Goal: Task Accomplishment & Management: Use online tool/utility

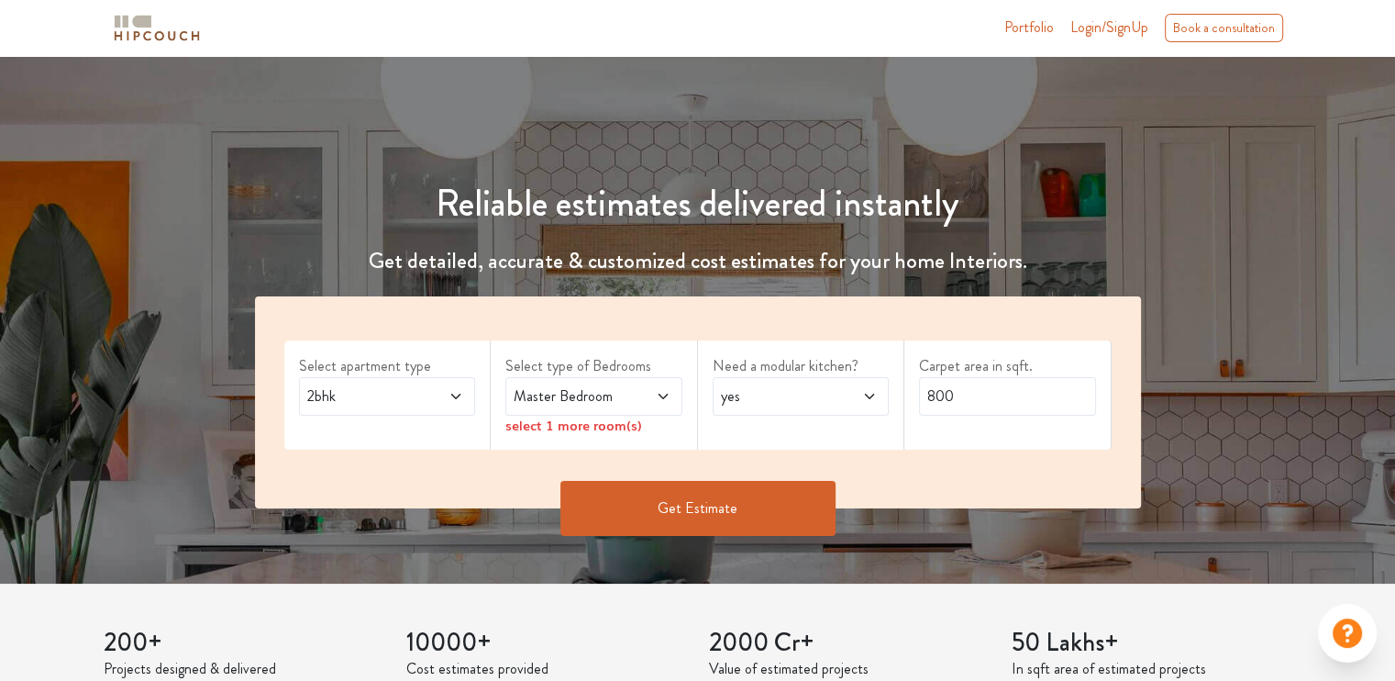
scroll to position [84, 0]
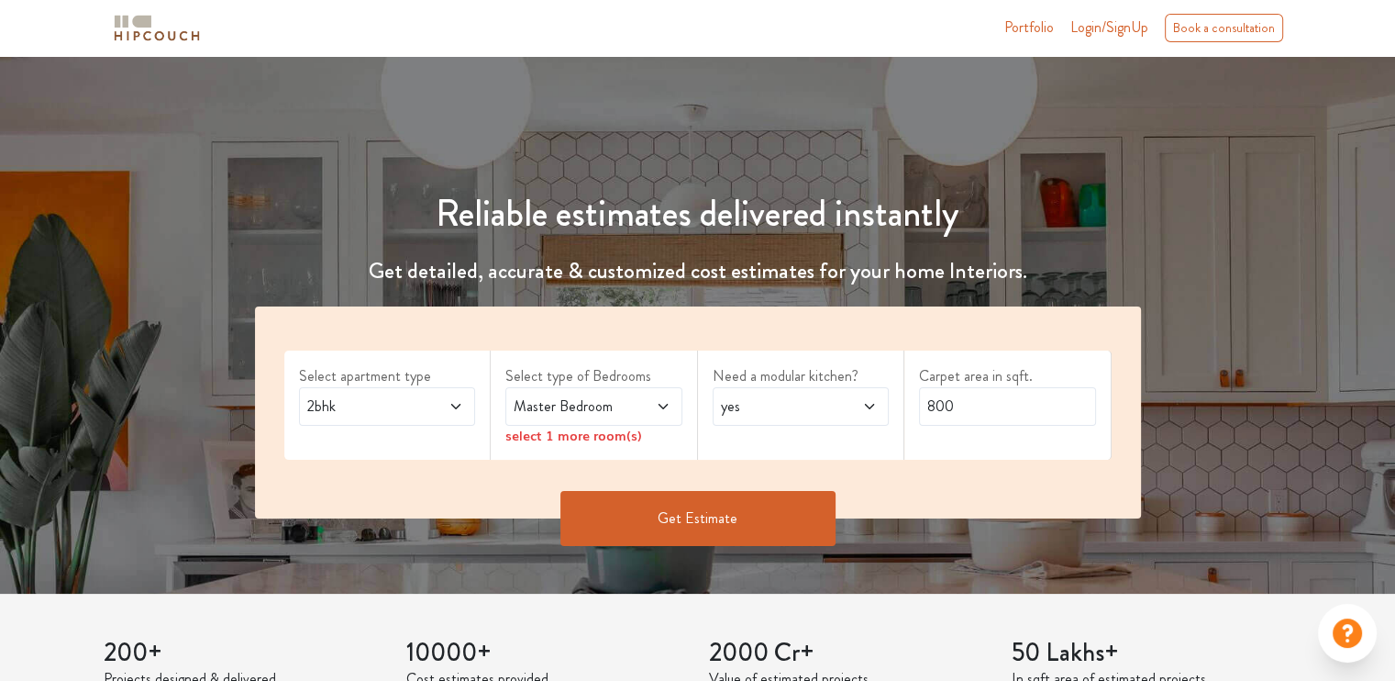
click at [404, 405] on span "2bhk" at bounding box center [364, 406] width 120 height 22
click at [658, 402] on icon at bounding box center [663, 406] width 15 height 15
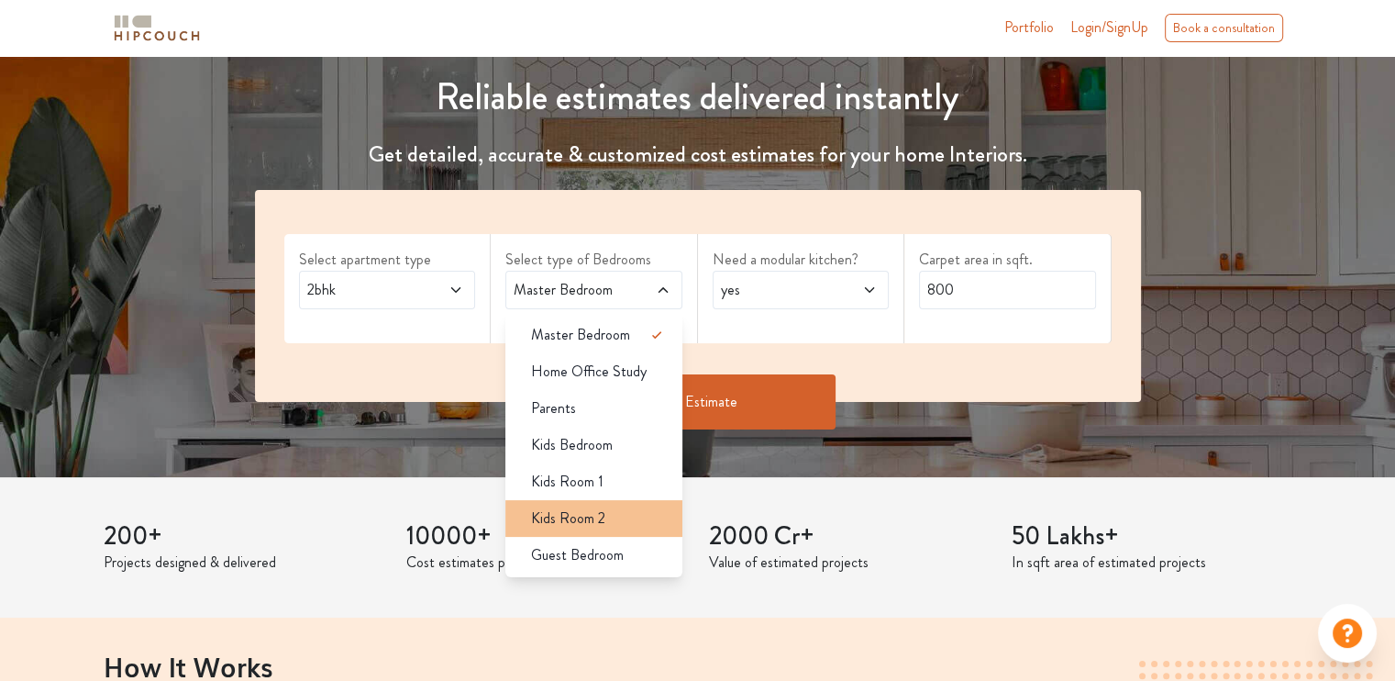
scroll to position [202, 0]
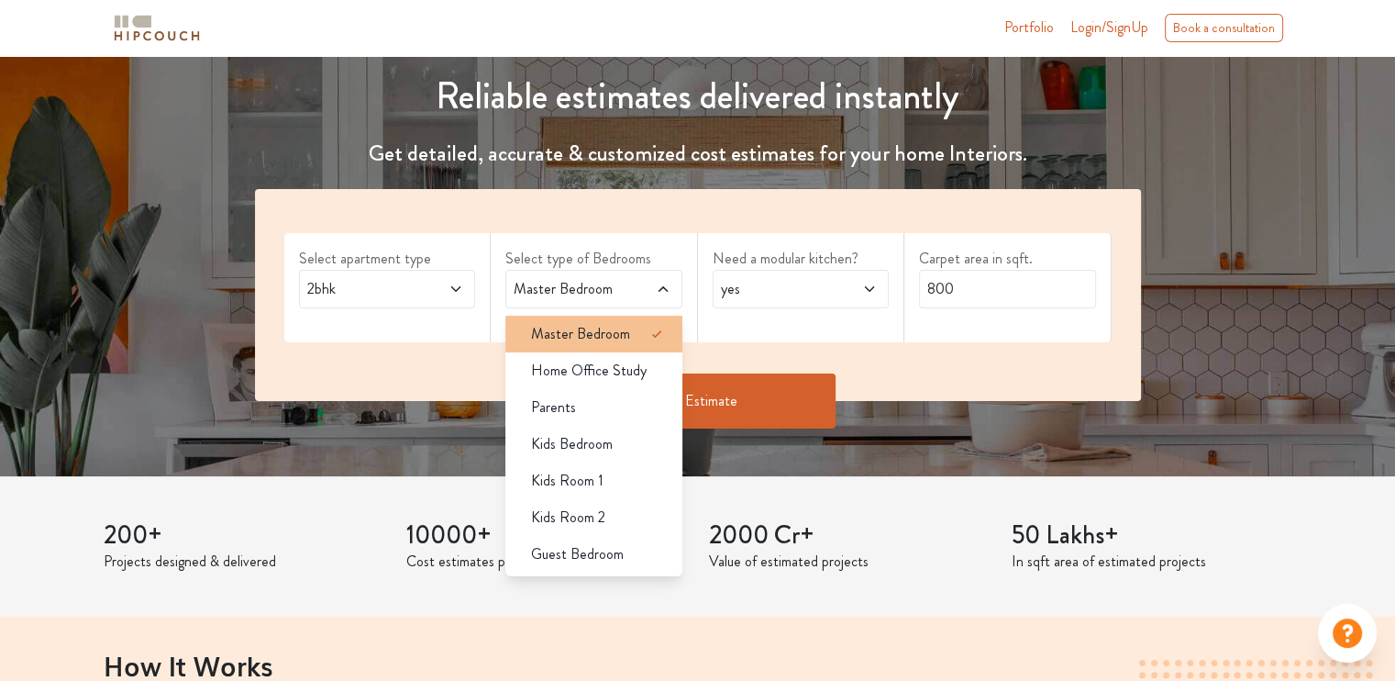
click at [585, 345] on li "Master Bedroom" at bounding box center [594, 334] width 177 height 37
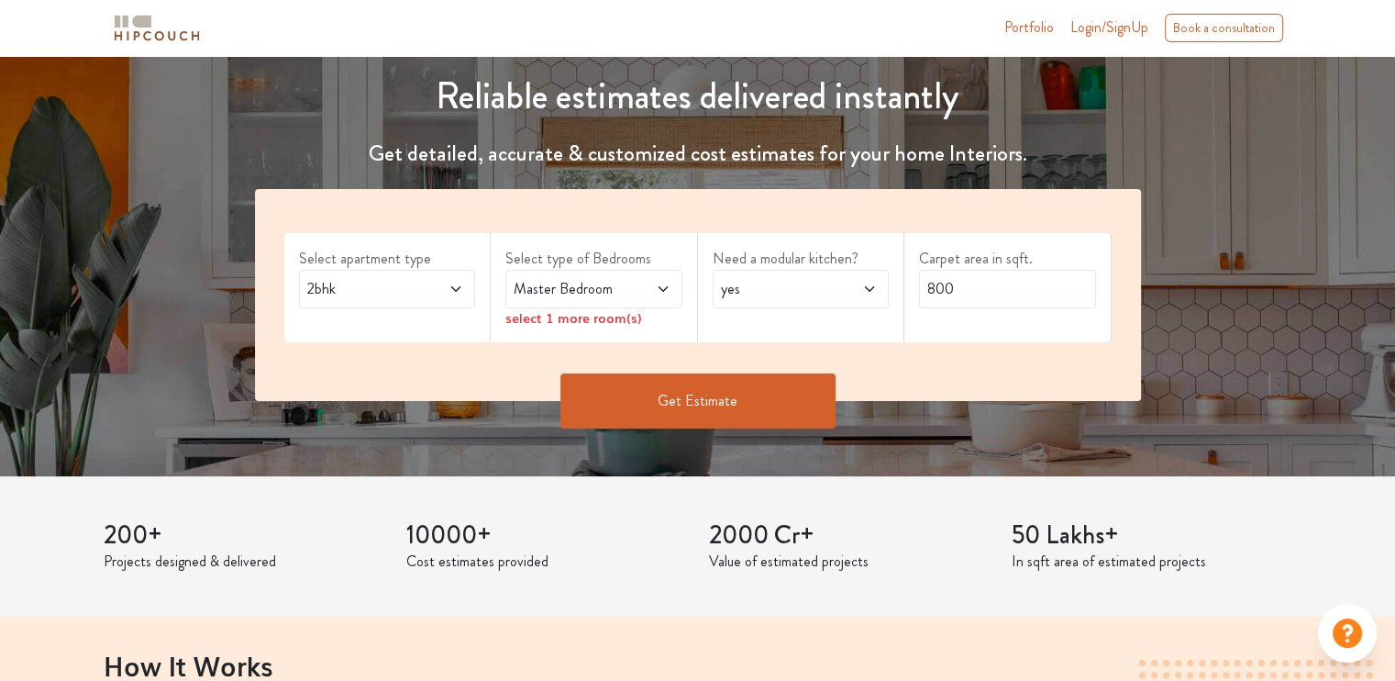
click at [772, 280] on span "yes" at bounding box center [777, 289] width 120 height 22
click at [975, 281] on input "800" at bounding box center [1007, 289] width 177 height 39
drag, startPoint x: 975, startPoint y: 281, endPoint x: 858, endPoint y: 281, distance: 117.4
click at [858, 281] on div "Select apartment type 2bhk Select type of Bedrooms Master Bedroom select 1 more…" at bounding box center [698, 295] width 886 height 212
type input "980"
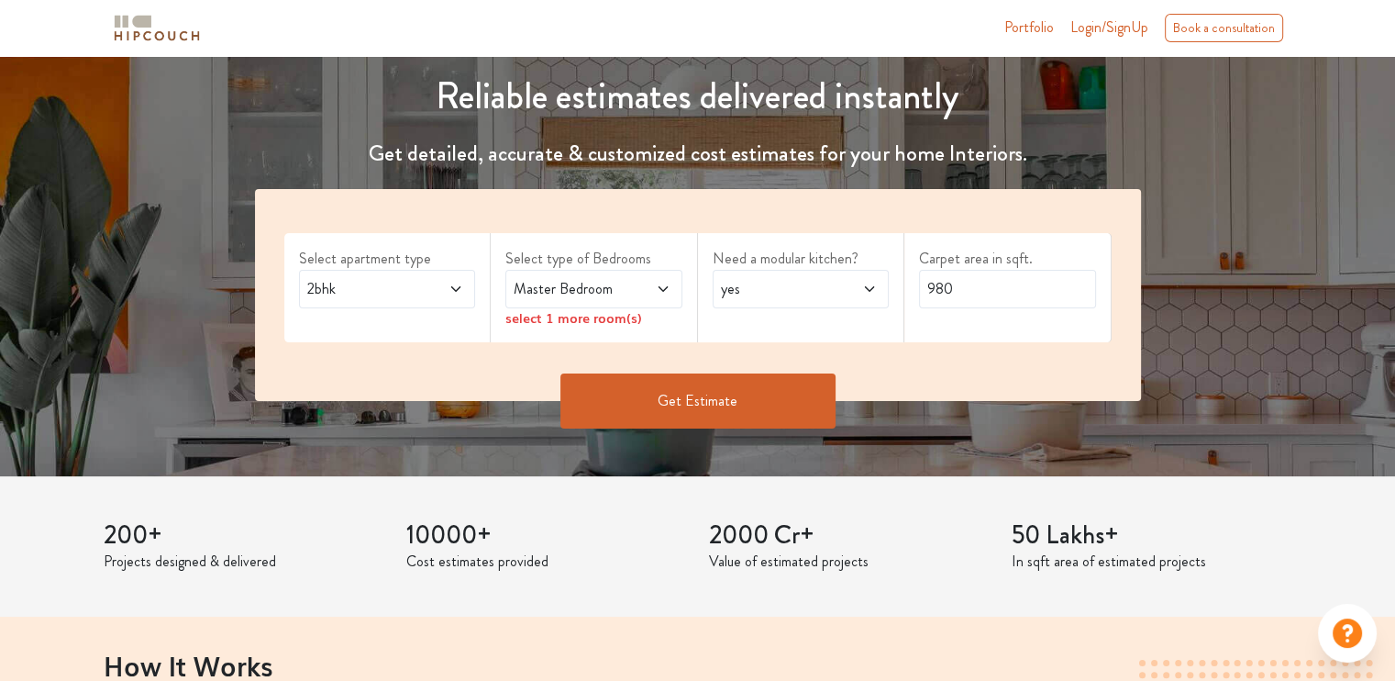
click at [744, 396] on button "Get Estimate" at bounding box center [698, 400] width 275 height 55
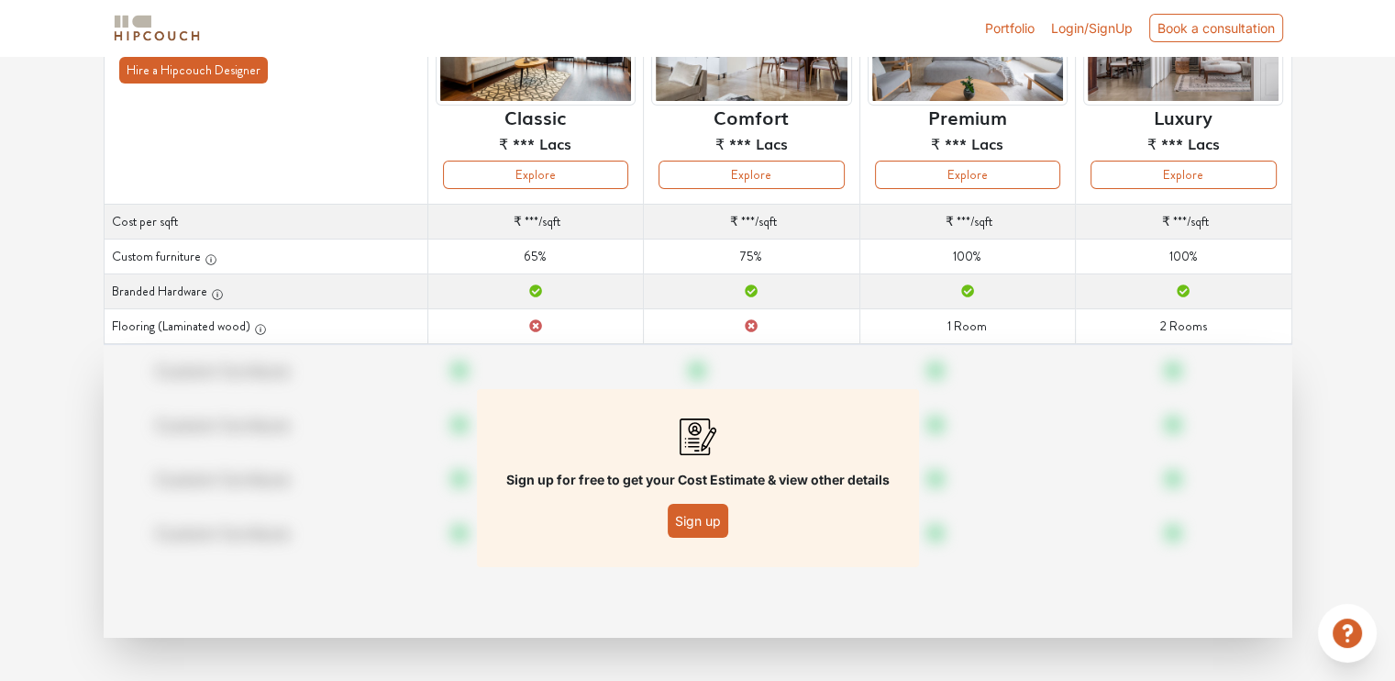
scroll to position [220, 0]
click at [693, 524] on button "Sign up" at bounding box center [698, 521] width 61 height 34
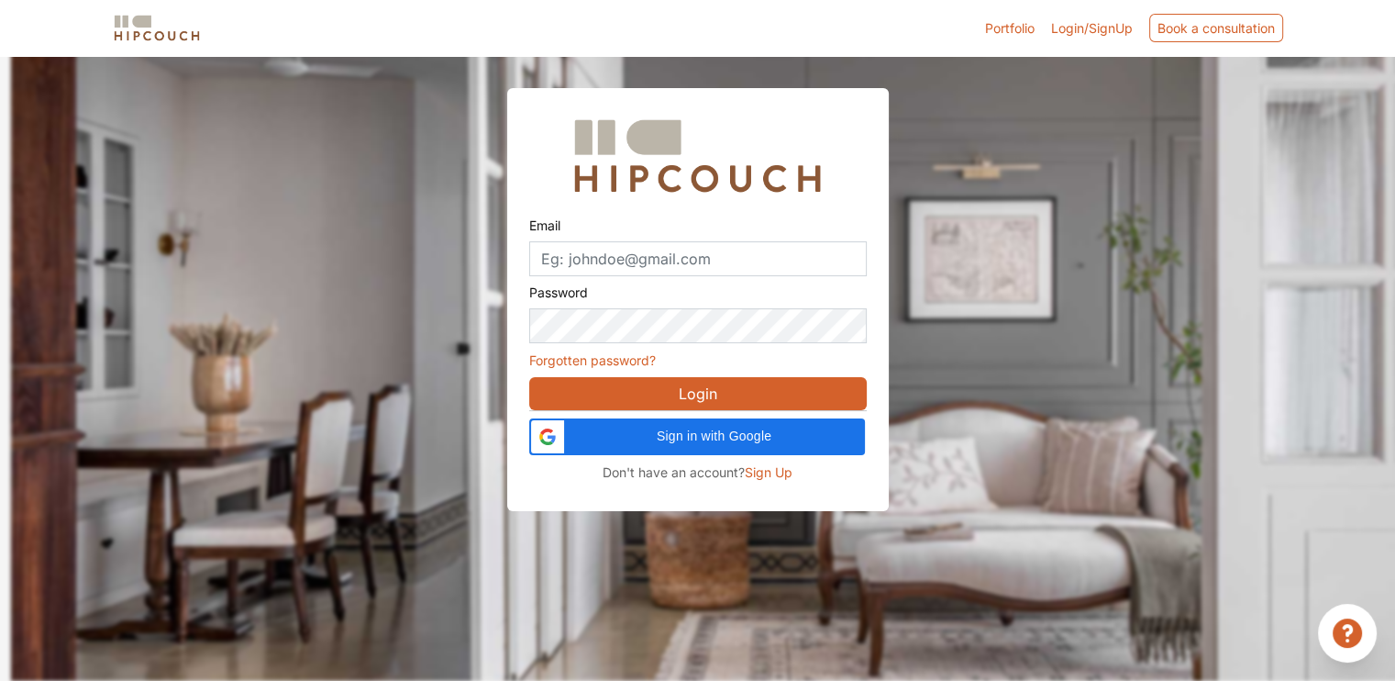
scroll to position [55, 0]
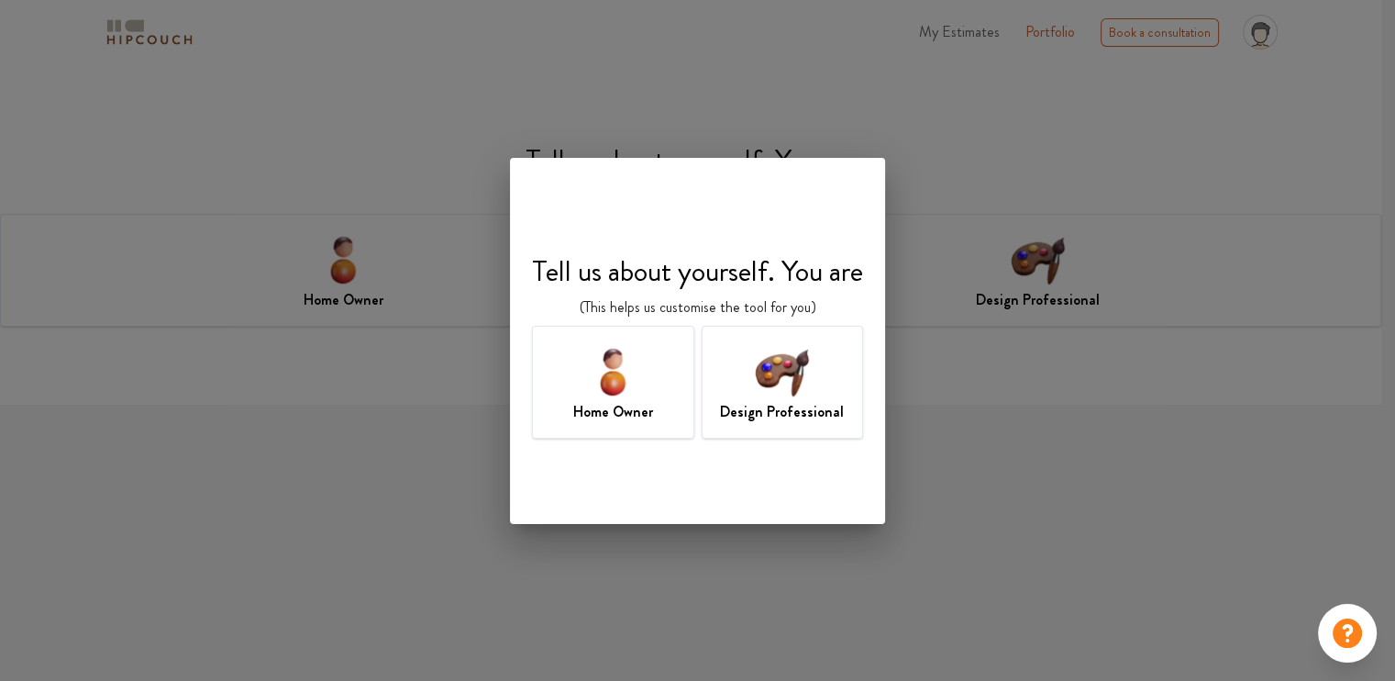
click at [807, 393] on img at bounding box center [782, 371] width 60 height 60
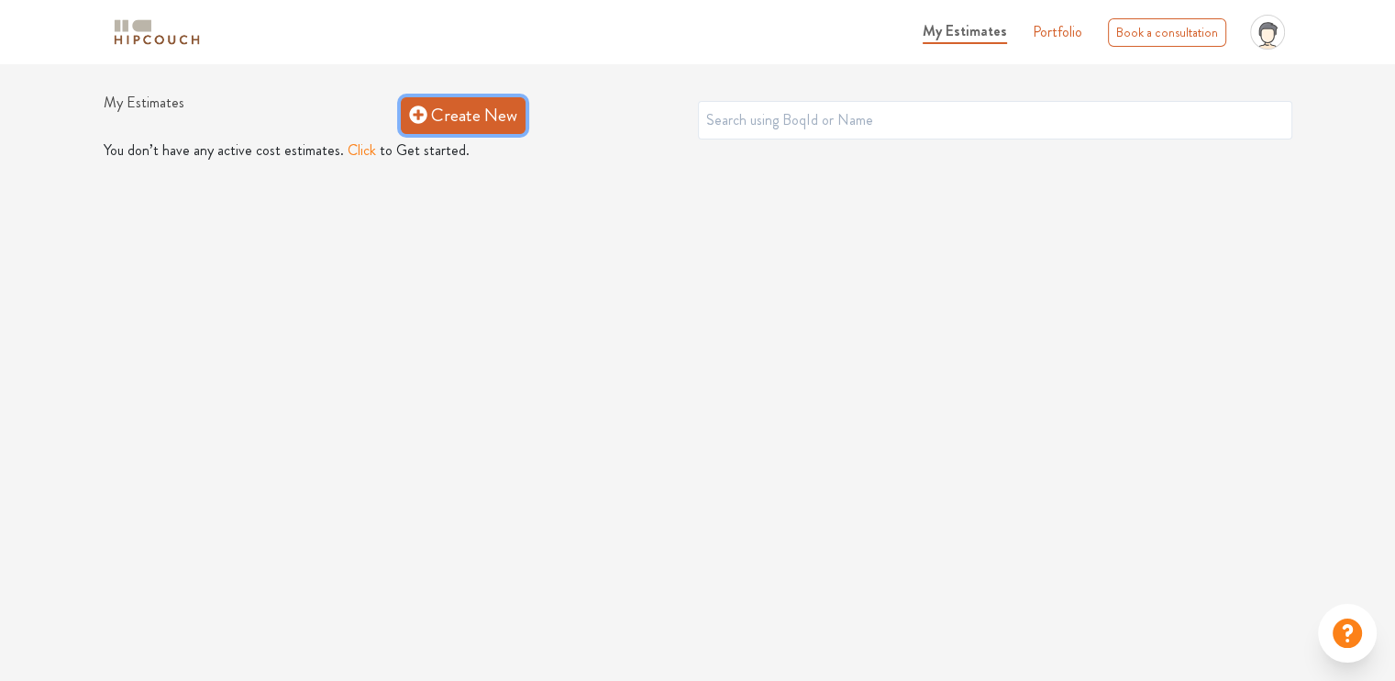
click at [464, 97] on link "Create New" at bounding box center [463, 115] width 125 height 37
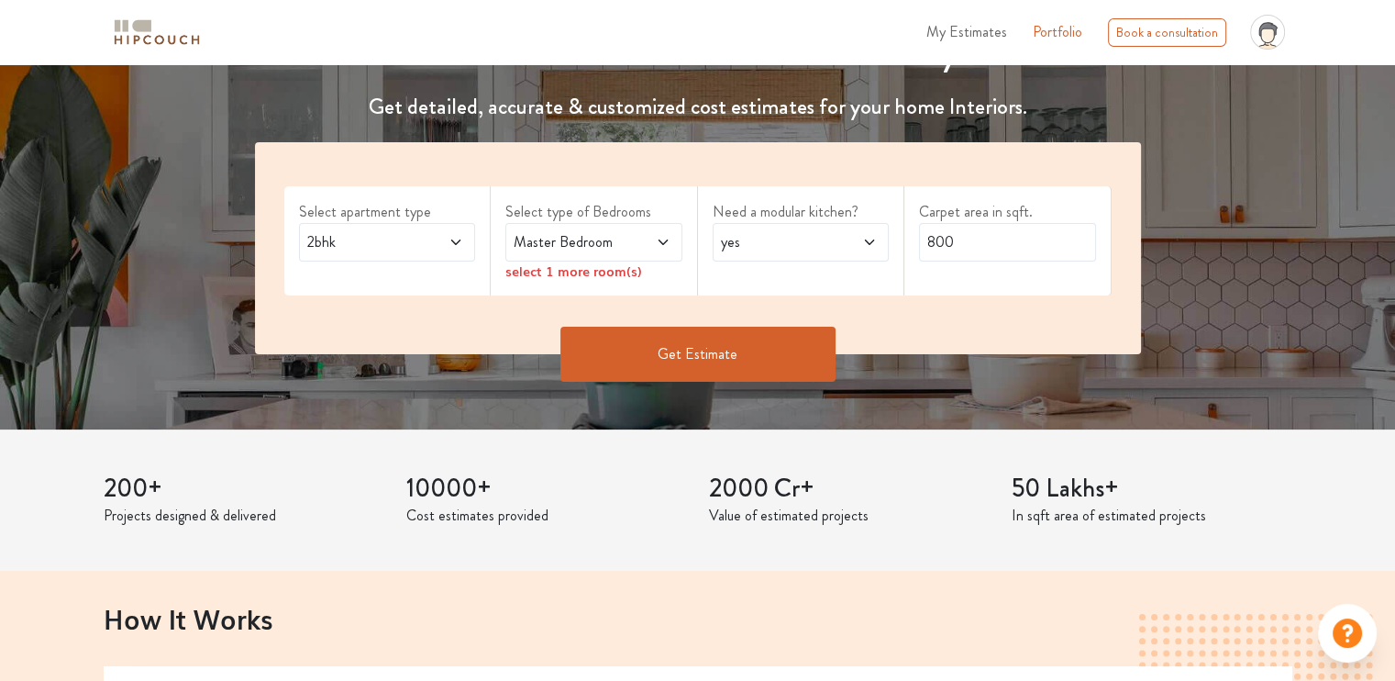
scroll to position [260, 0]
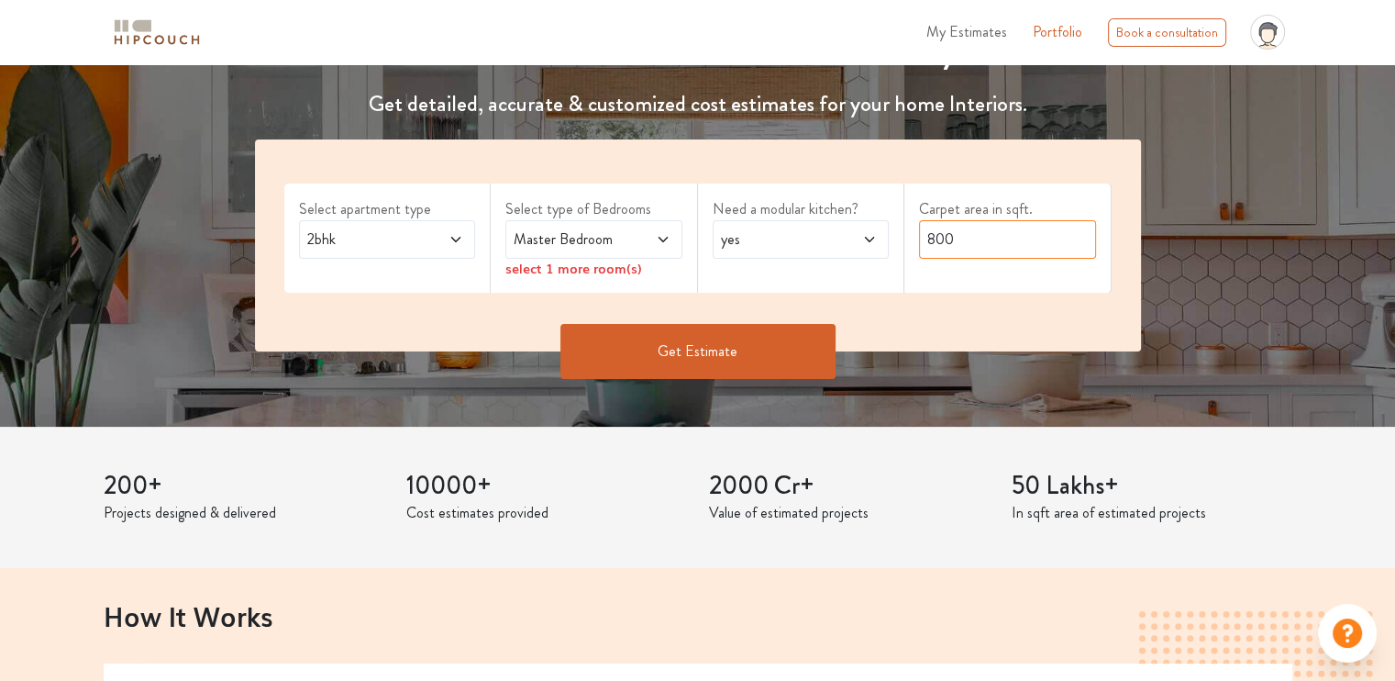
drag, startPoint x: 966, startPoint y: 245, endPoint x: 818, endPoint y: 240, distance: 147.8
click at [818, 240] on div "Select apartment type 2bhk Select type of Bedrooms Master Bedroom select 1 more…" at bounding box center [698, 245] width 886 height 212
type input "980"
click at [666, 352] on button "Get Estimate" at bounding box center [698, 351] width 275 height 55
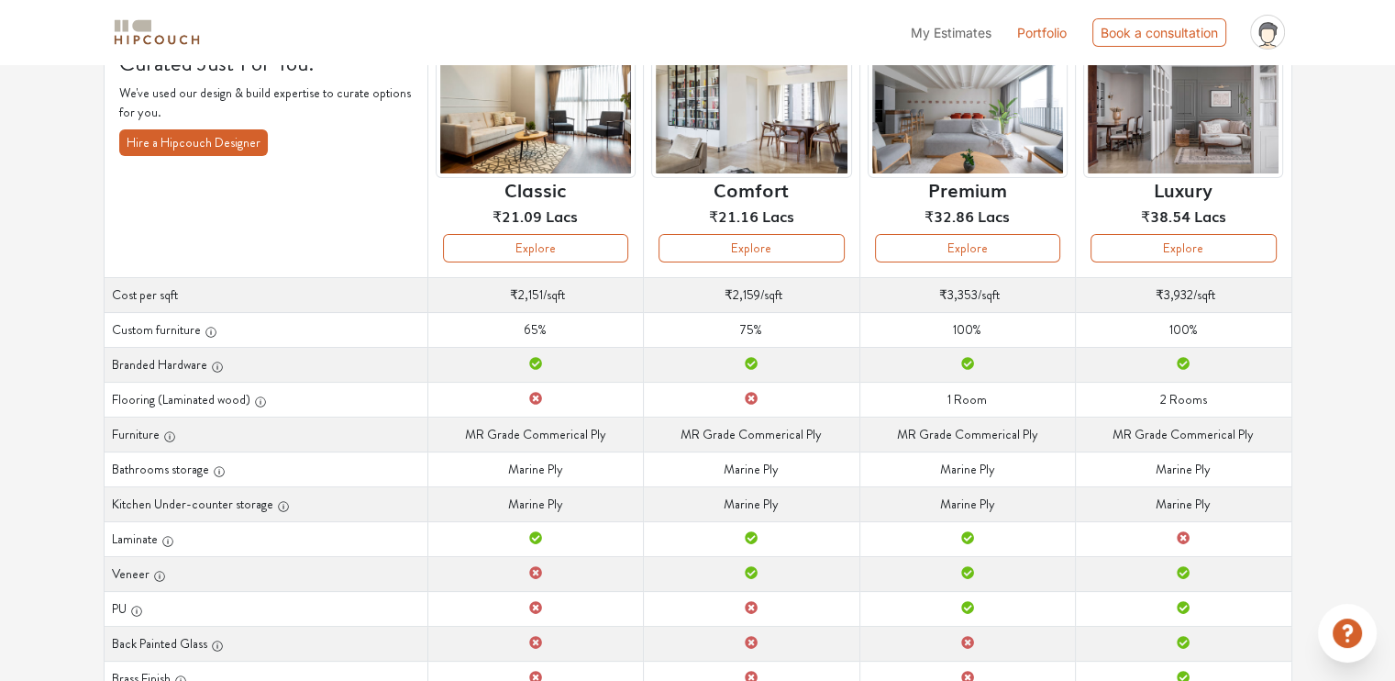
scroll to position [150, 0]
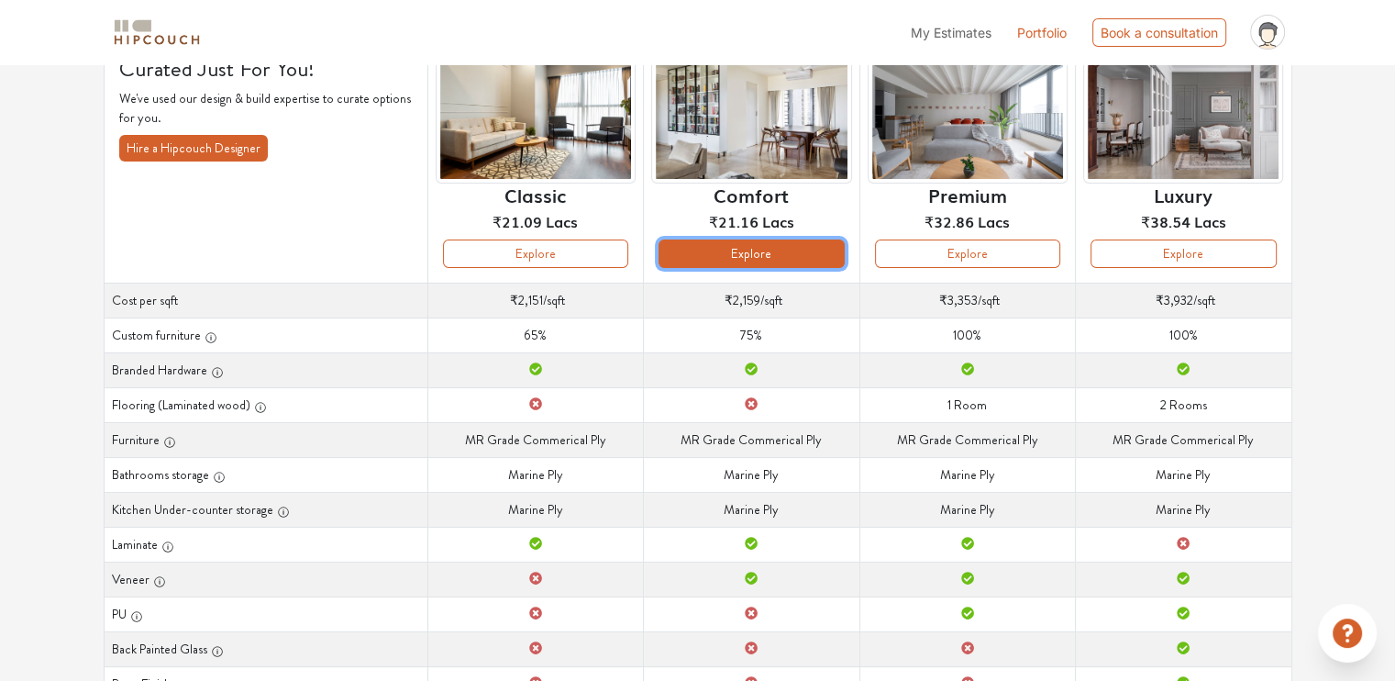
click at [730, 253] on button "Explore" at bounding box center [751, 253] width 185 height 28
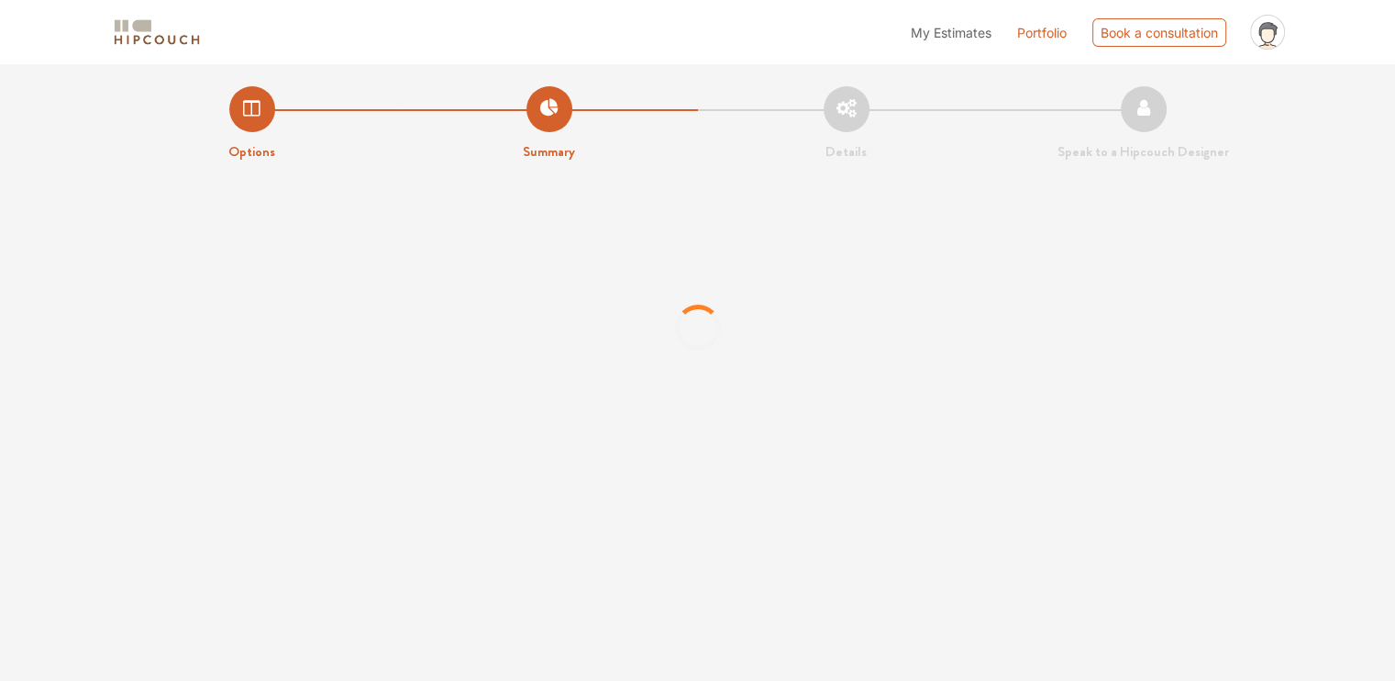
click at [730, 253] on div at bounding box center [697, 327] width 1395 height 275
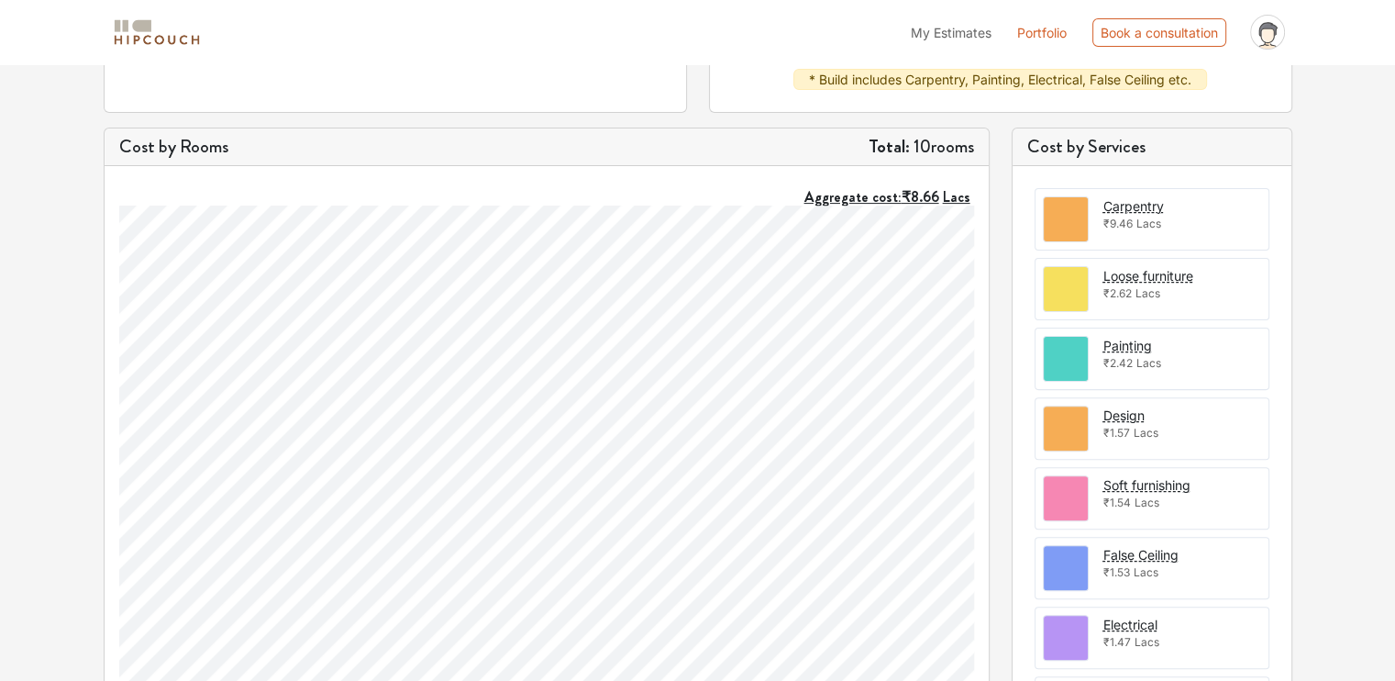
scroll to position [490, 0]
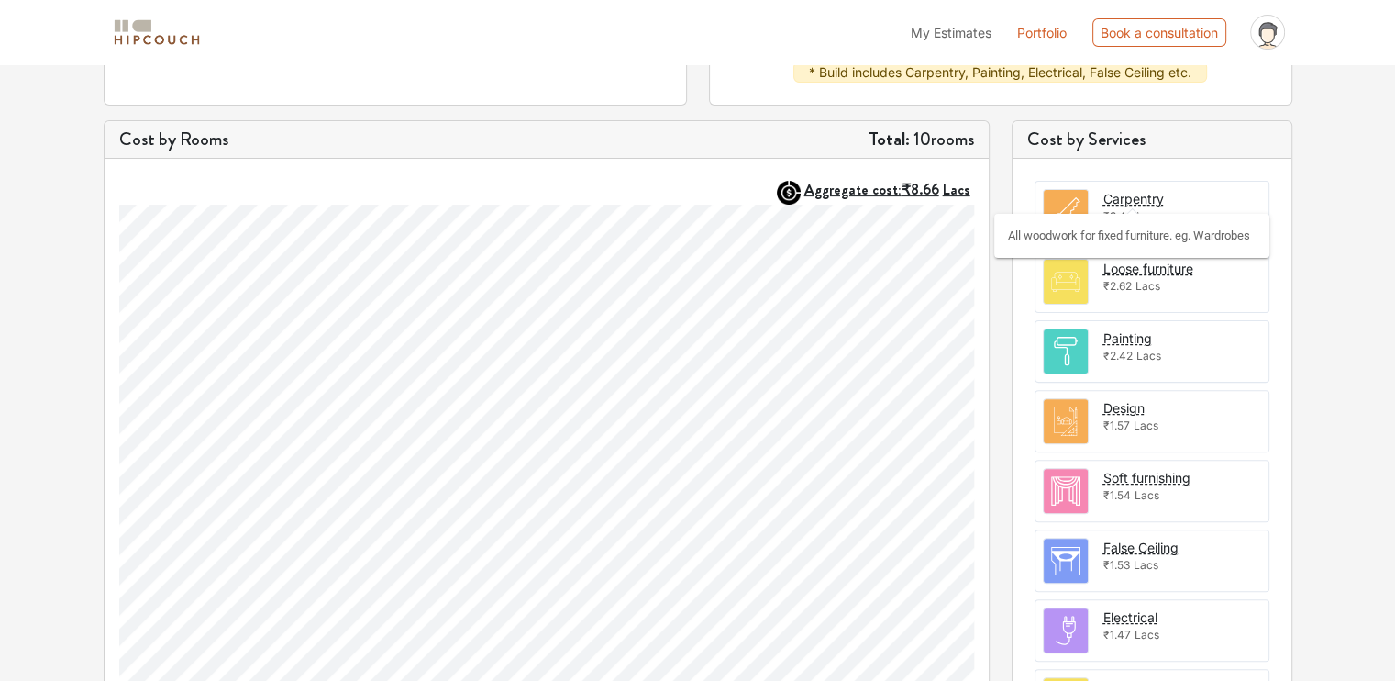
click at [1109, 203] on div "Carpentry" at bounding box center [1134, 198] width 61 height 19
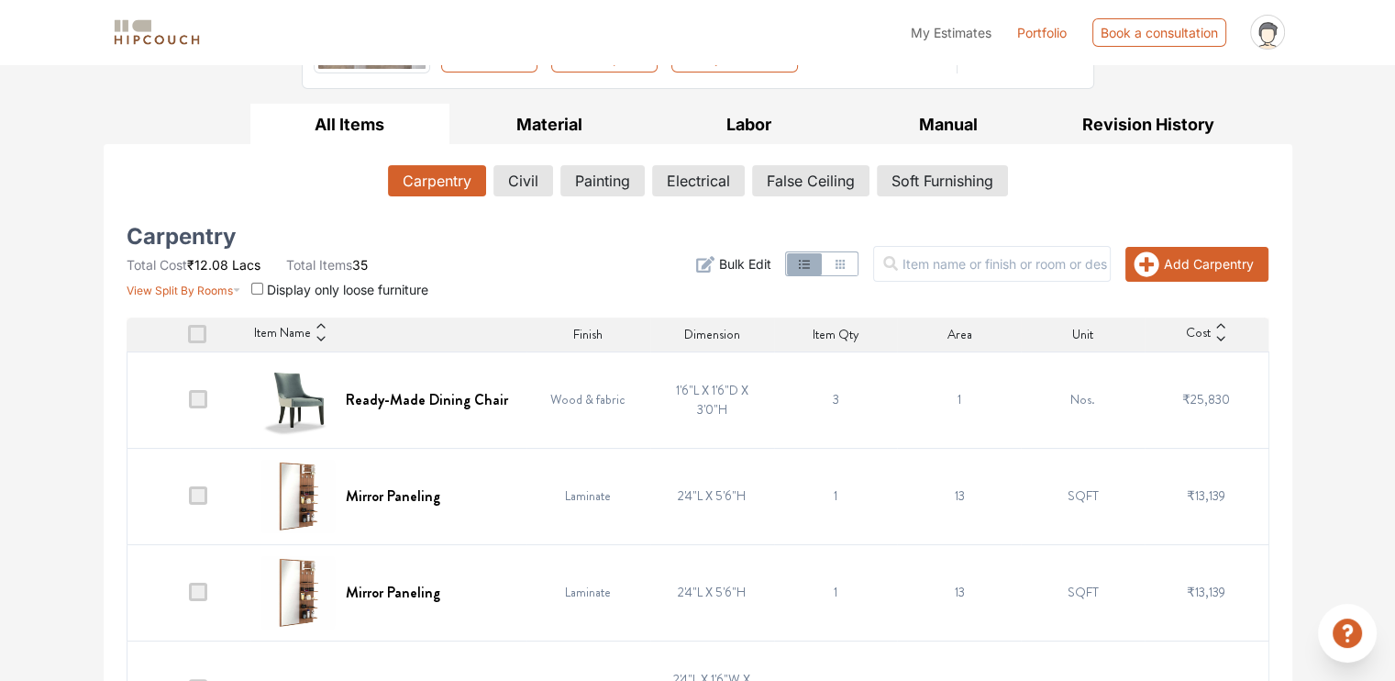
scroll to position [232, 0]
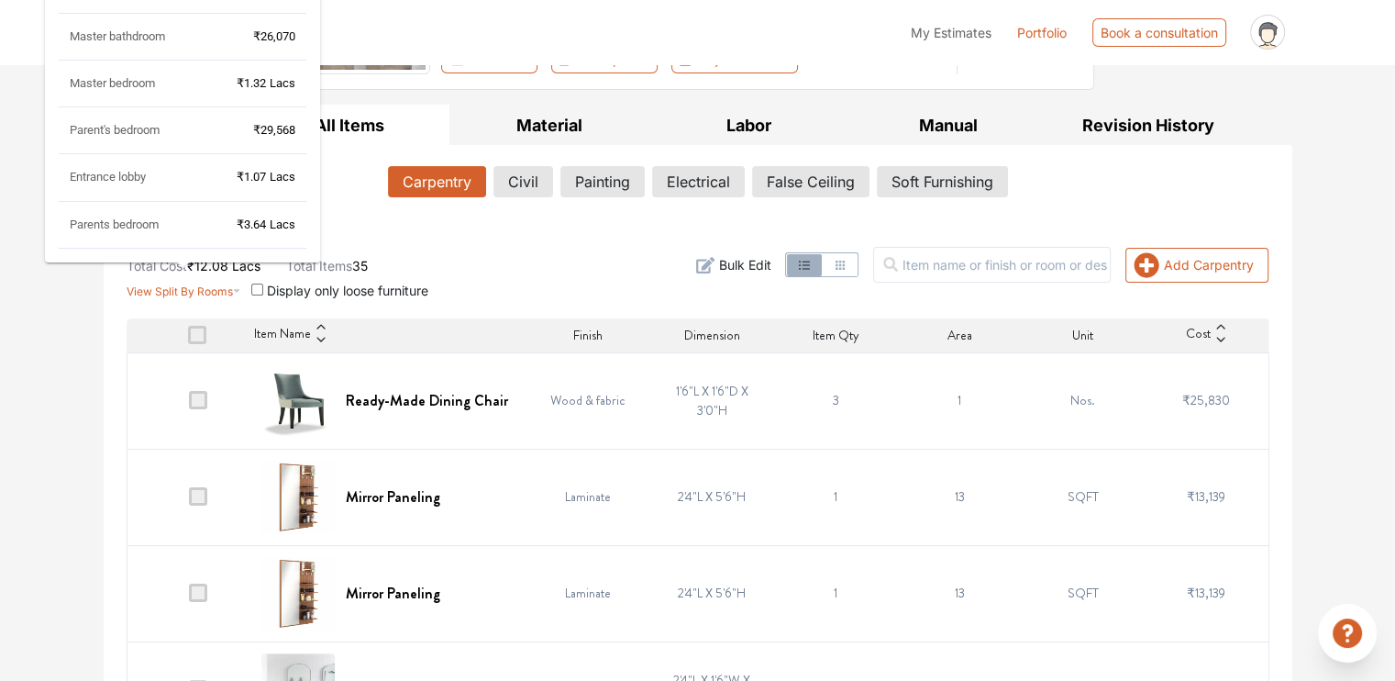
click at [183, 37] on div "Master bathdroom ₹26,070" at bounding box center [183, 44] width 248 height 32
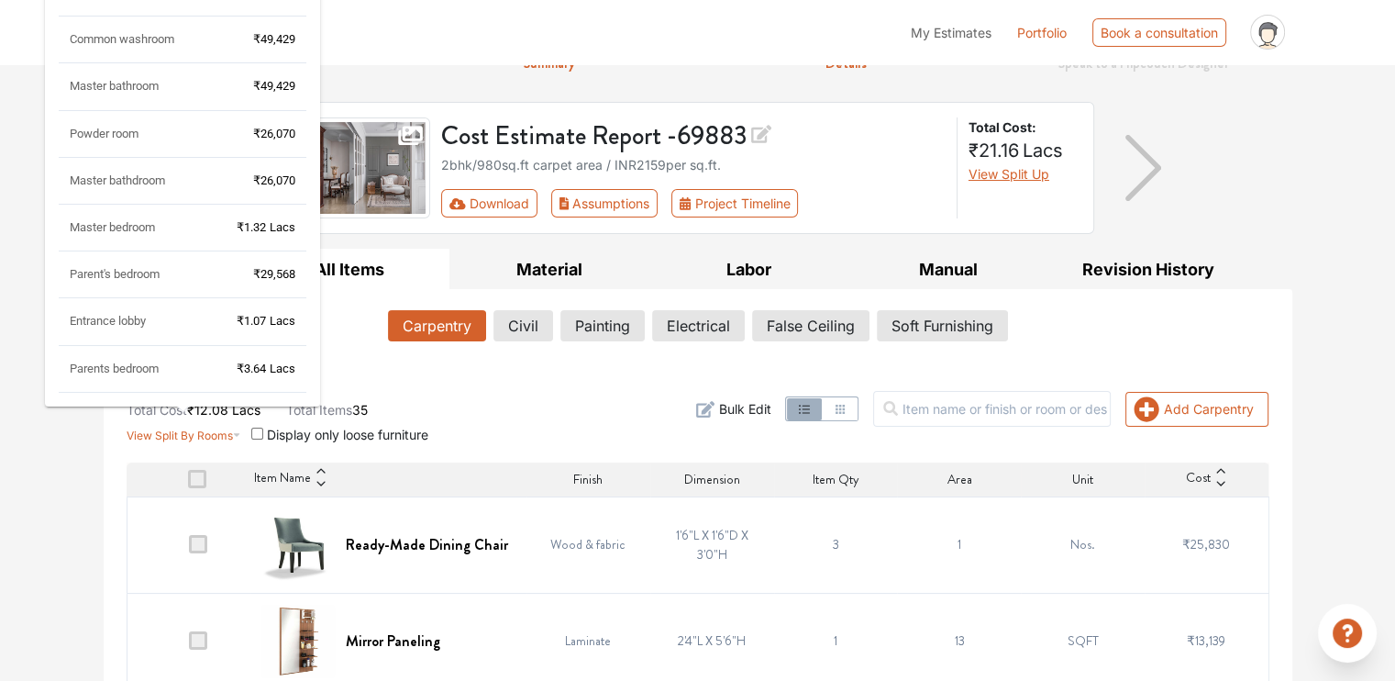
scroll to position [0, 0]
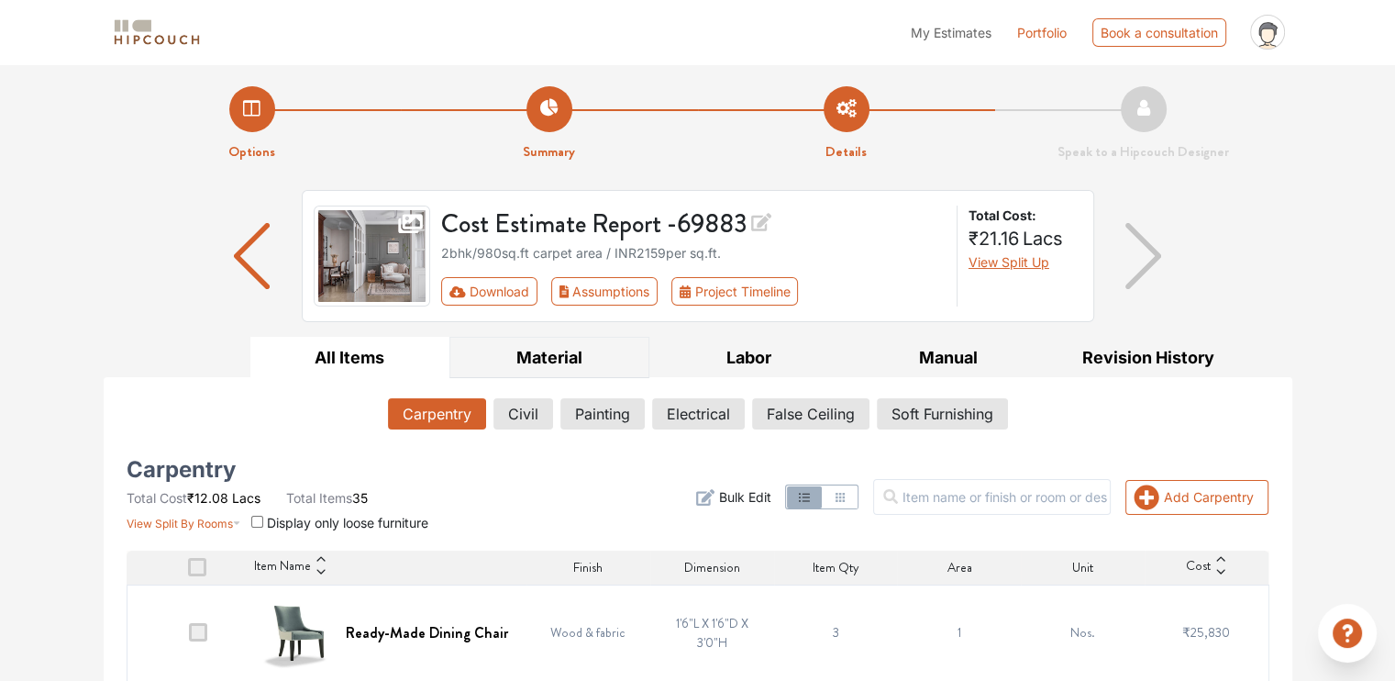
click at [561, 355] on button "Material" at bounding box center [550, 357] width 200 height 41
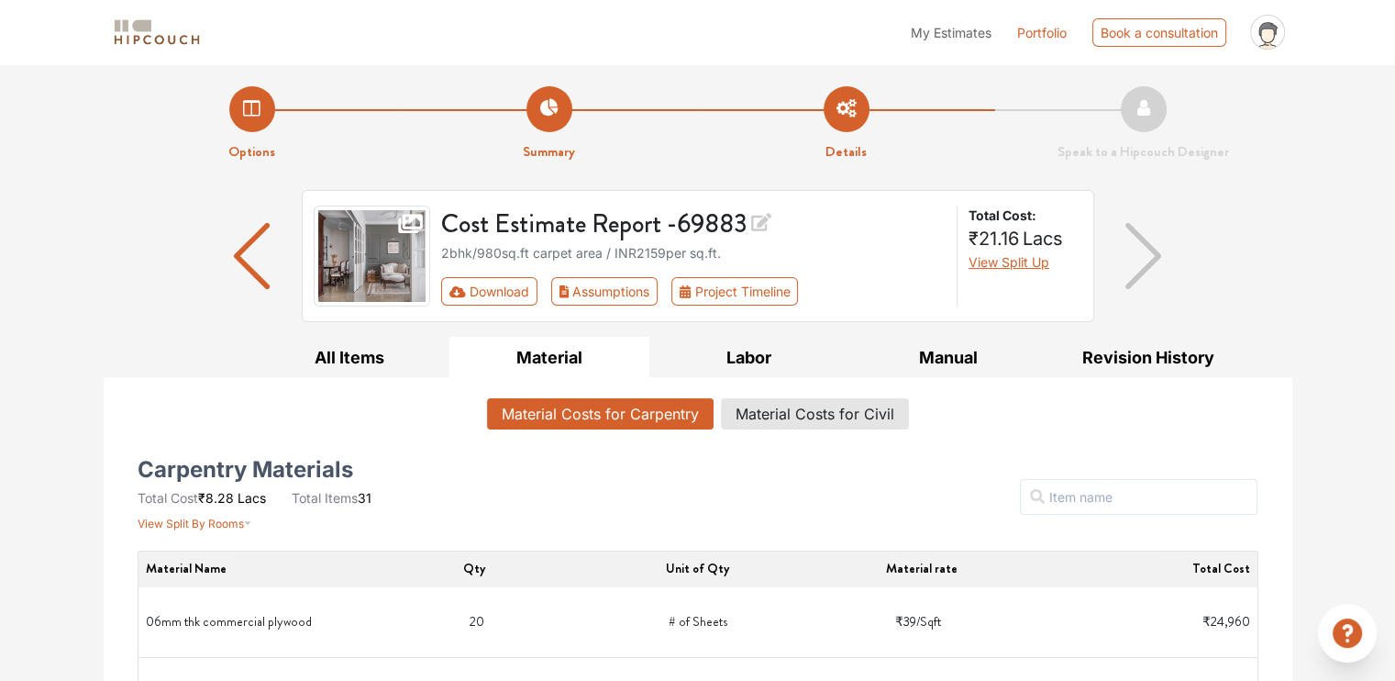
scroll to position [7, 0]
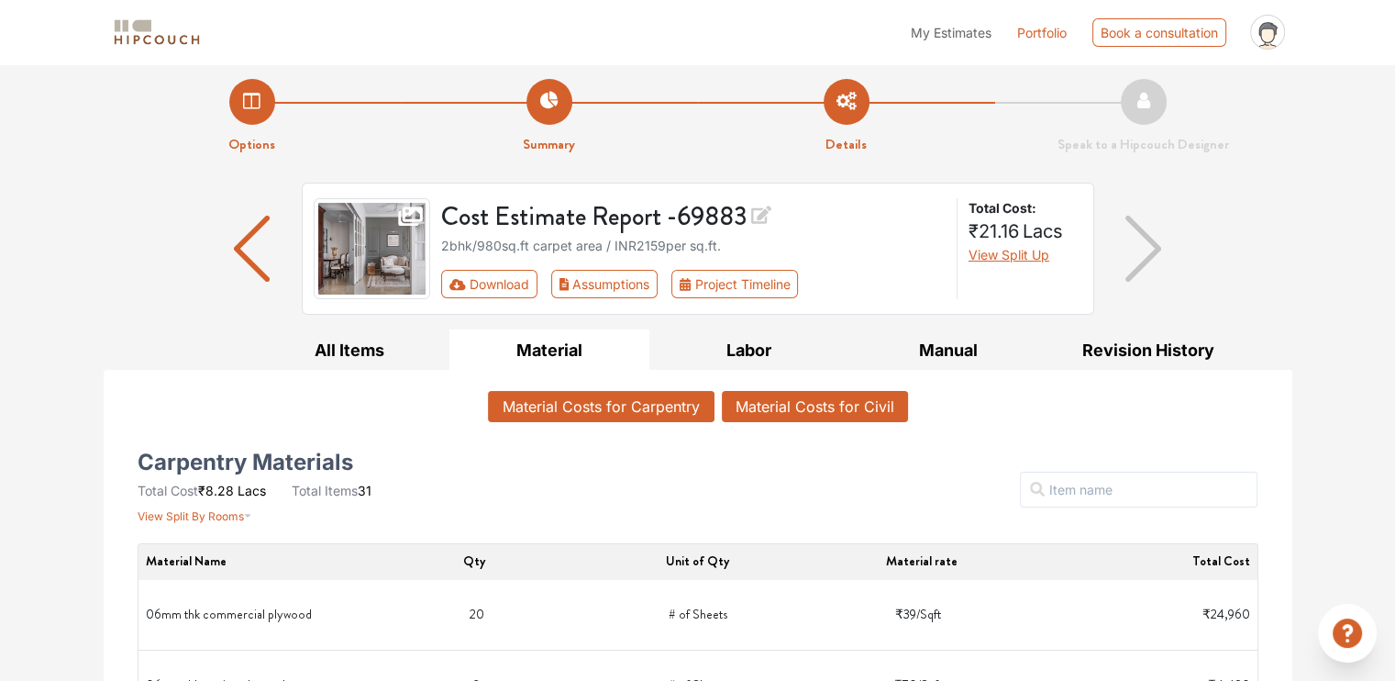
click at [850, 396] on button "Material Costs for Civil" at bounding box center [815, 406] width 186 height 31
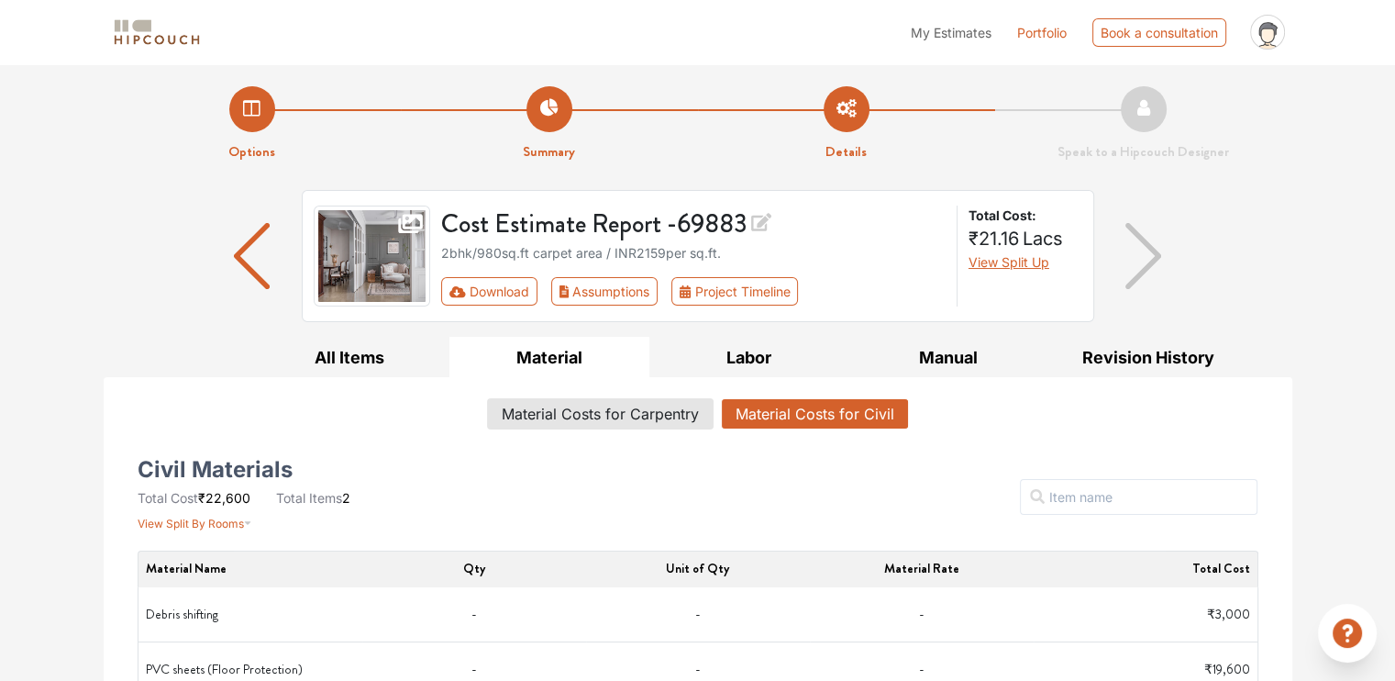
scroll to position [44, 0]
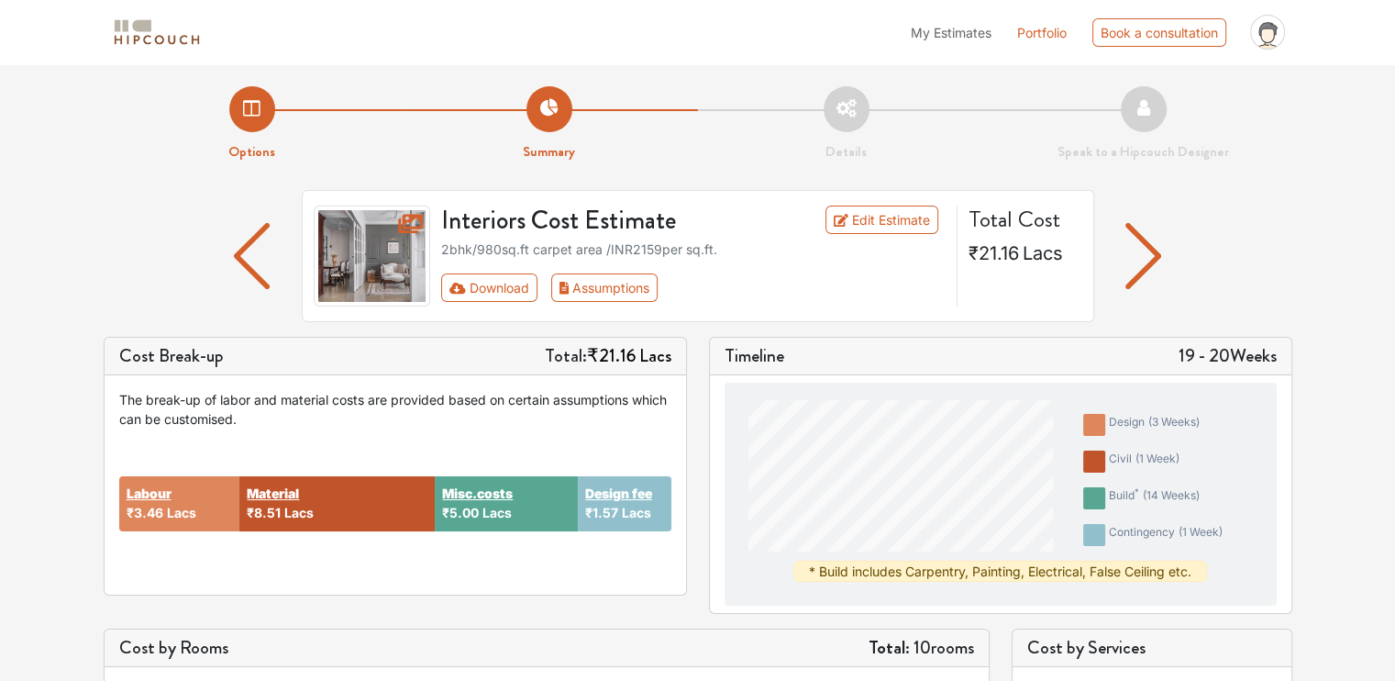
click at [253, 249] on img "button" at bounding box center [252, 256] width 36 height 66
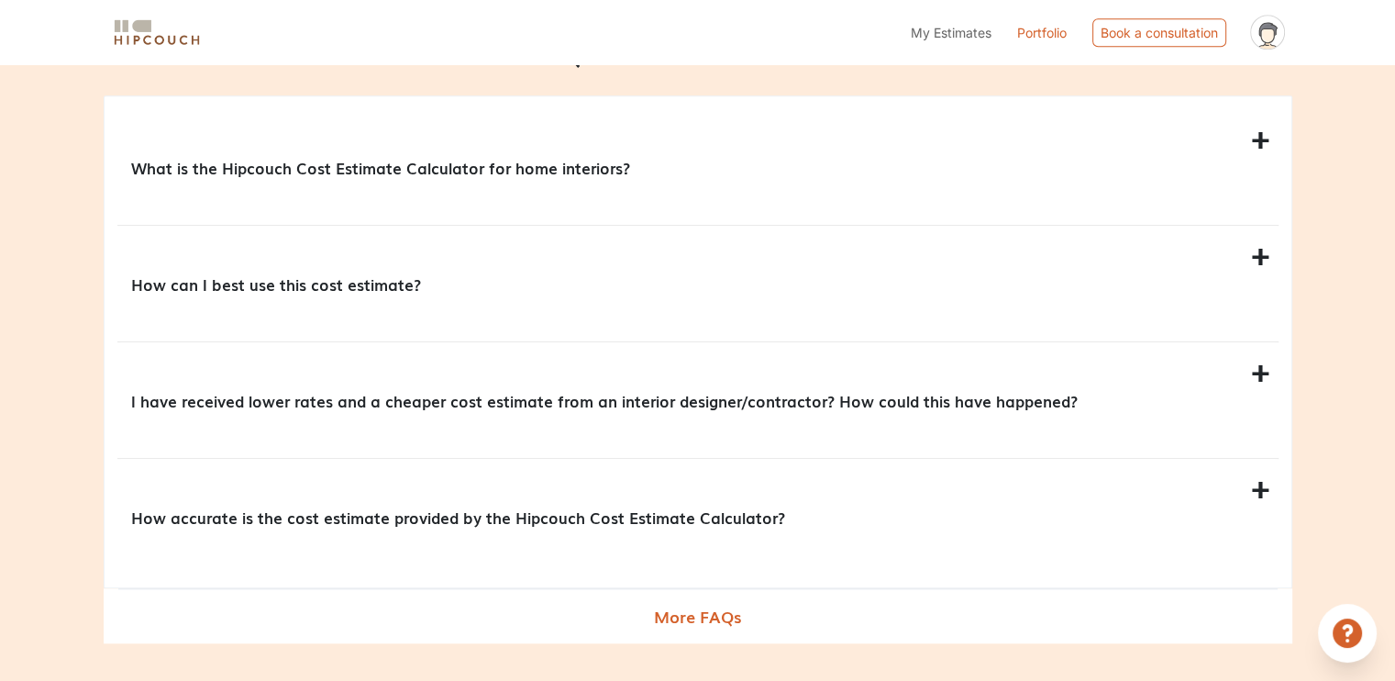
scroll to position [1692, 0]
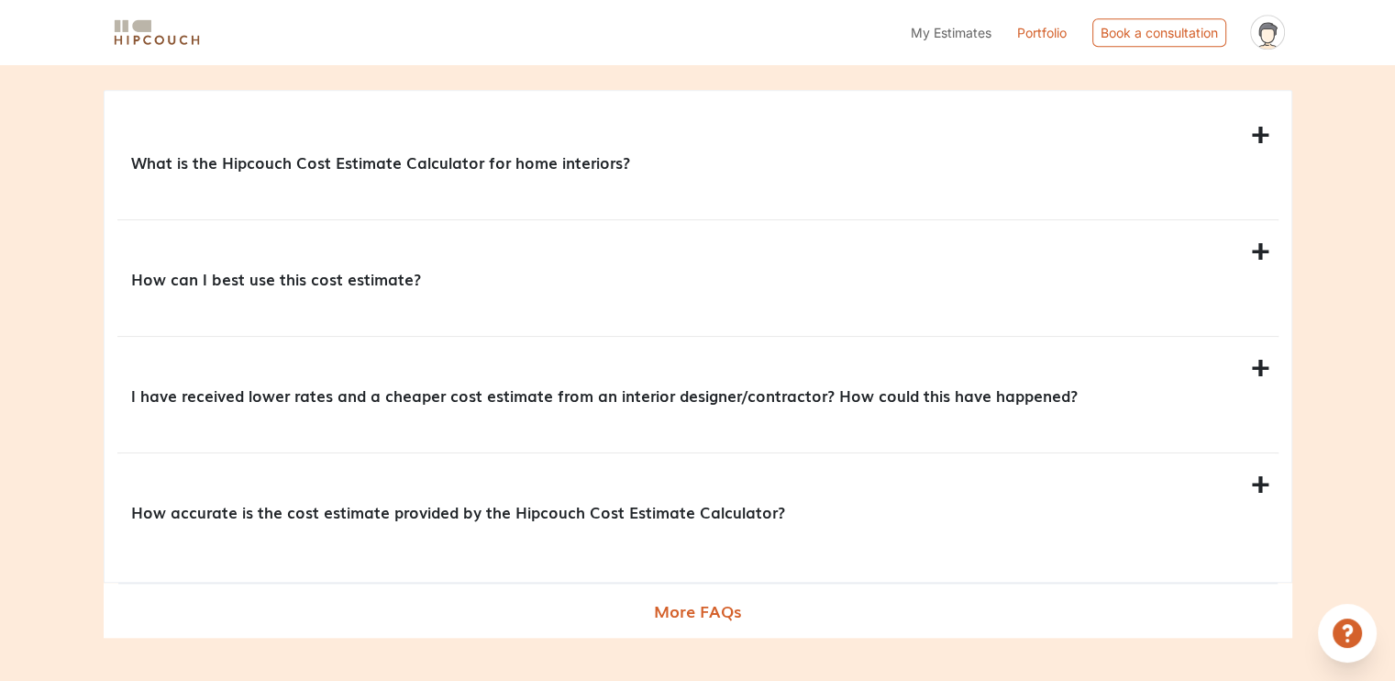
click at [336, 288] on p "How can I best use this cost estimate?" at bounding box center [694, 278] width 1127 height 23
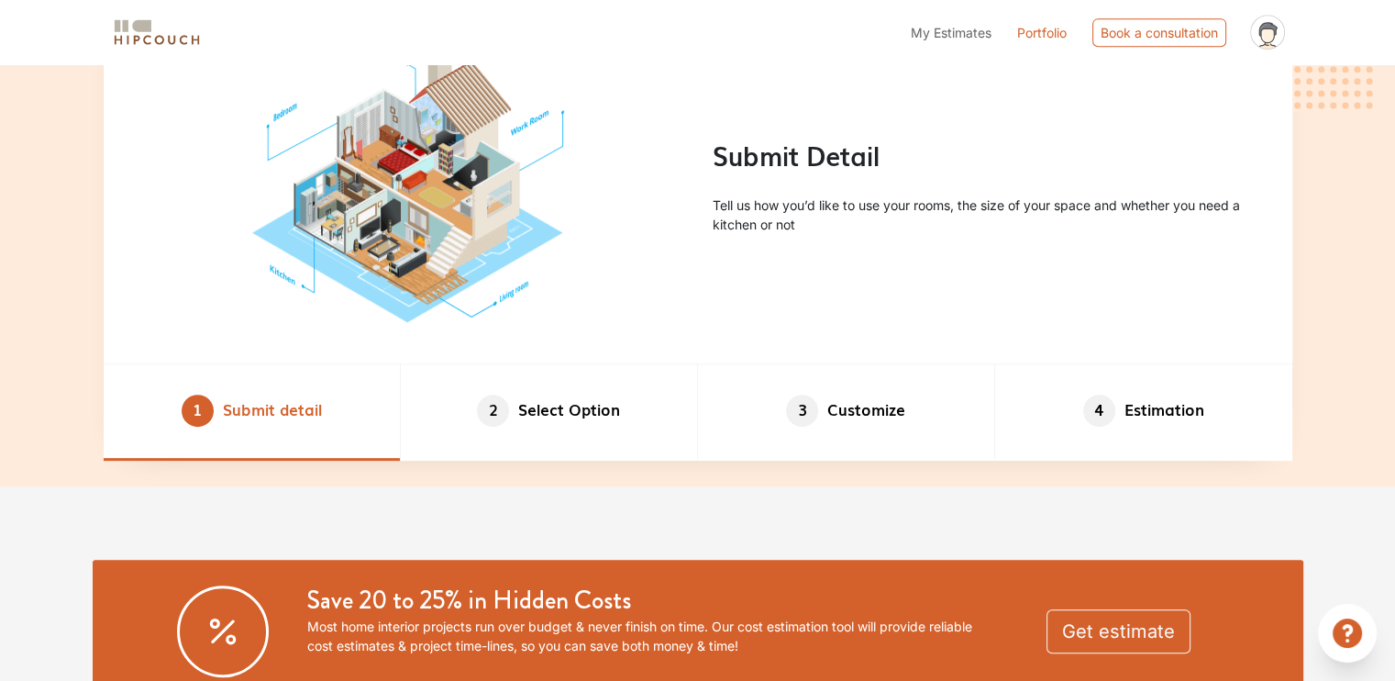
scroll to position [888, 0]
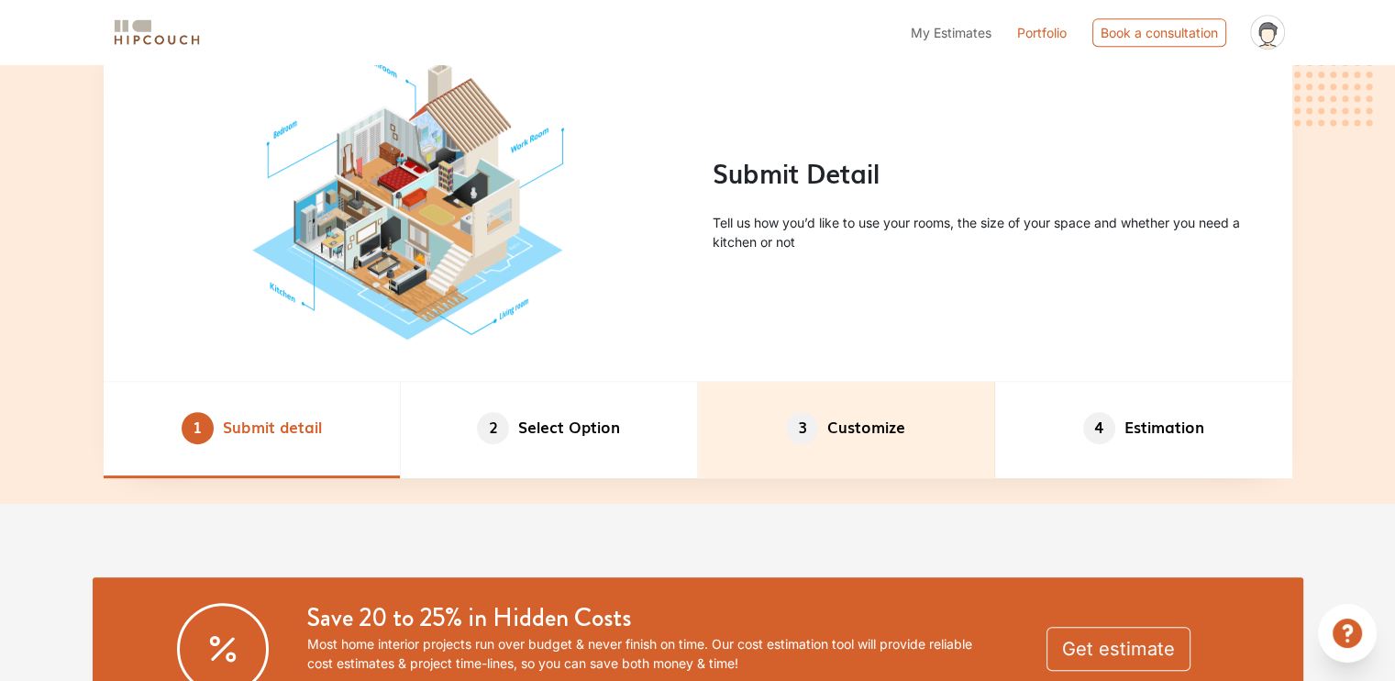
click at [770, 403] on li "3 Customize" at bounding box center [846, 430] width 297 height 96
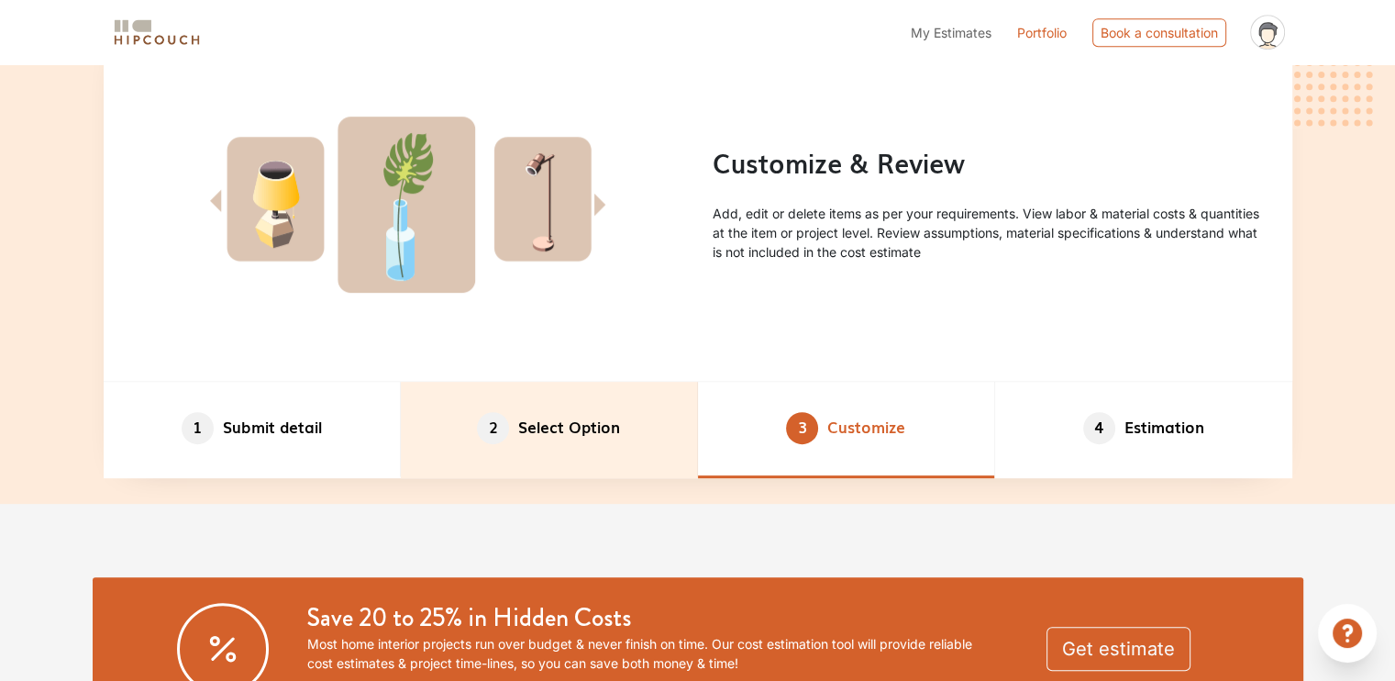
click at [611, 461] on li "2 Select Option" at bounding box center [549, 430] width 297 height 96
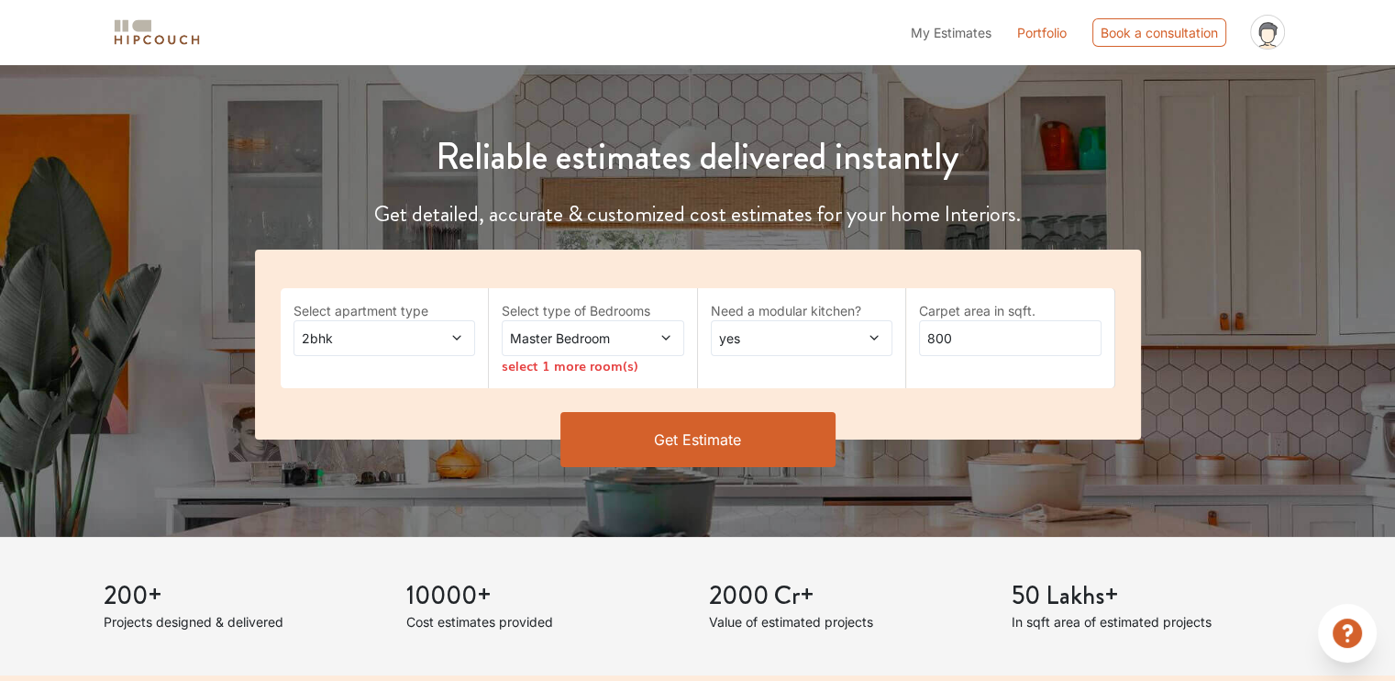
scroll to position [114, 0]
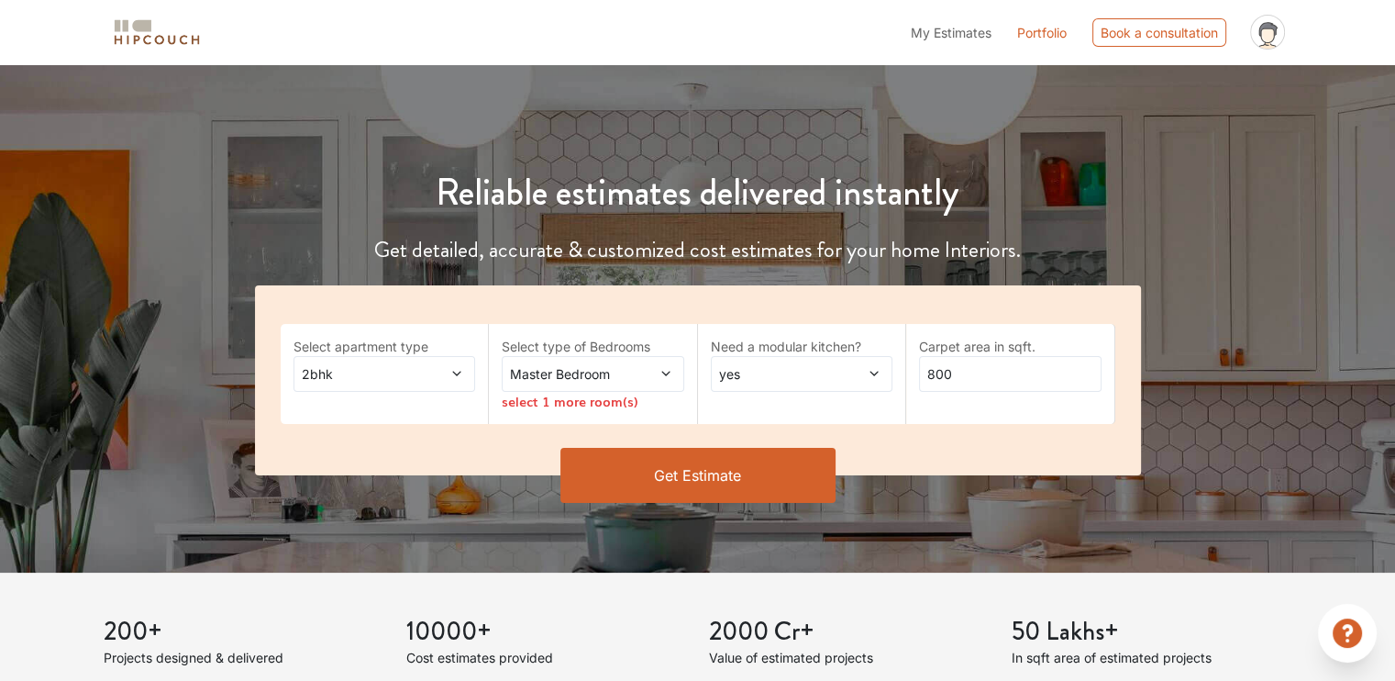
click at [657, 364] on span at bounding box center [650, 373] width 41 height 19
click at [749, 480] on button "Get Estimate" at bounding box center [698, 475] width 275 height 55
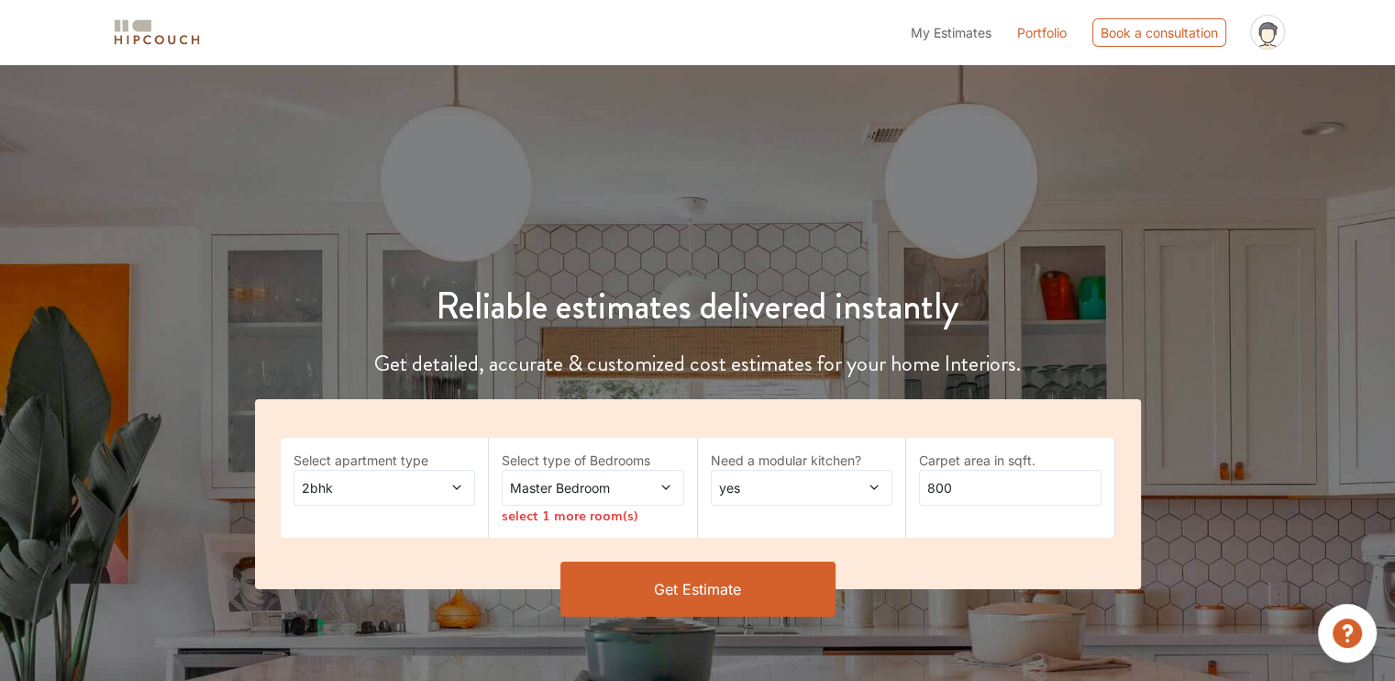
scroll to position [114, 0]
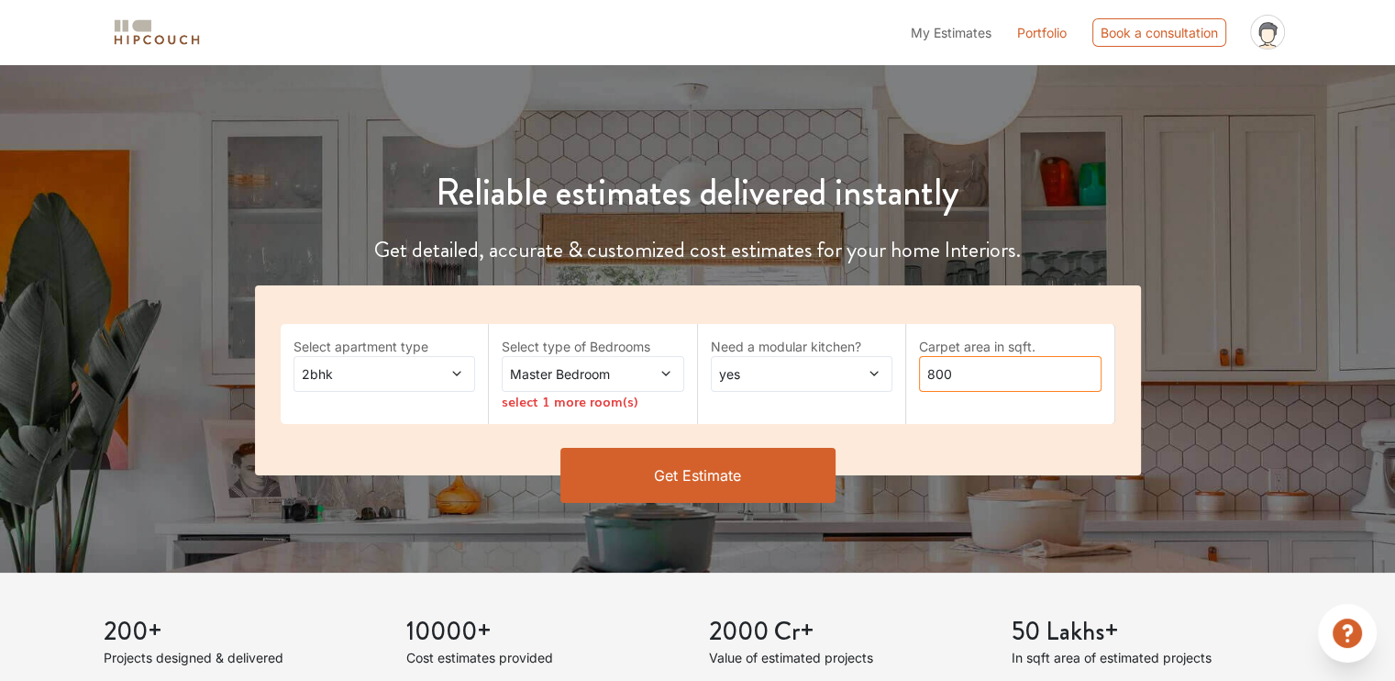
drag, startPoint x: 994, startPoint y: 375, endPoint x: 881, endPoint y: 377, distance: 112.9
click at [881, 377] on div "Select apartment type 2bhk Select type of Bedrooms Master Bedroom select 1 more…" at bounding box center [698, 380] width 886 height 190
type input "980"
click at [737, 463] on button "Get Estimate" at bounding box center [698, 475] width 275 height 55
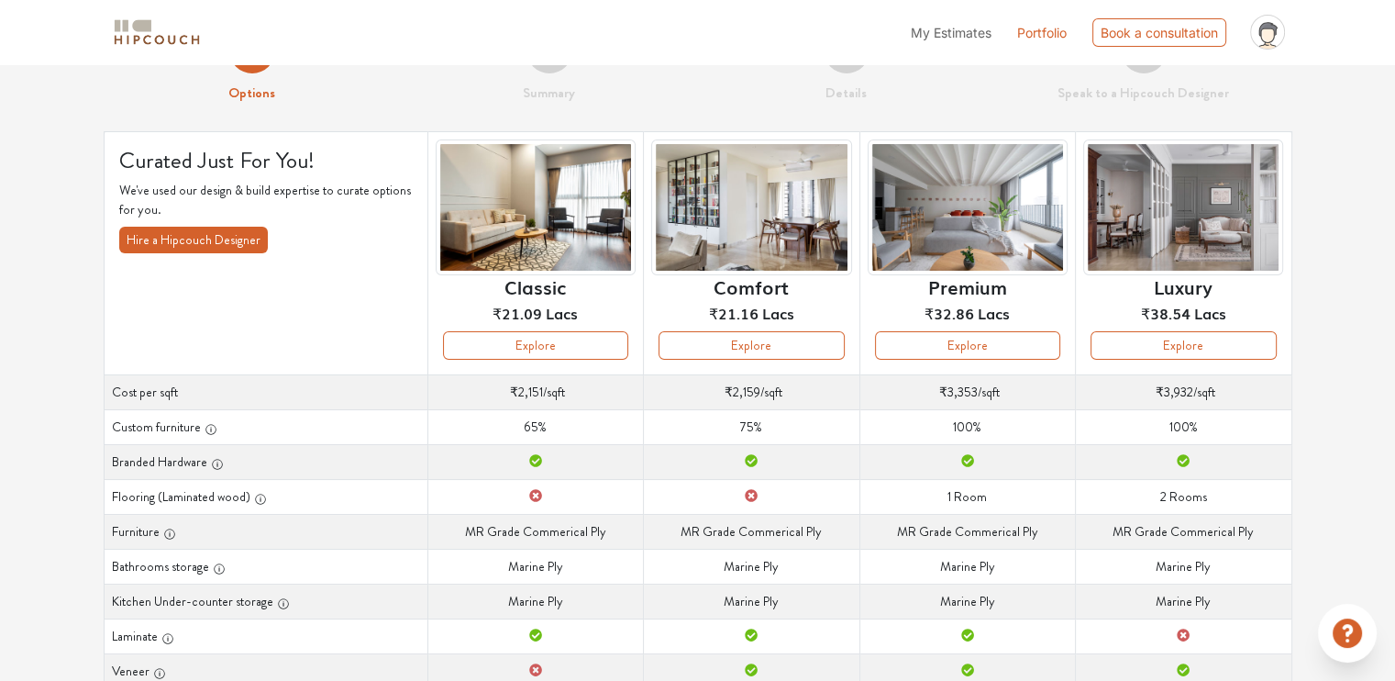
scroll to position [45, 0]
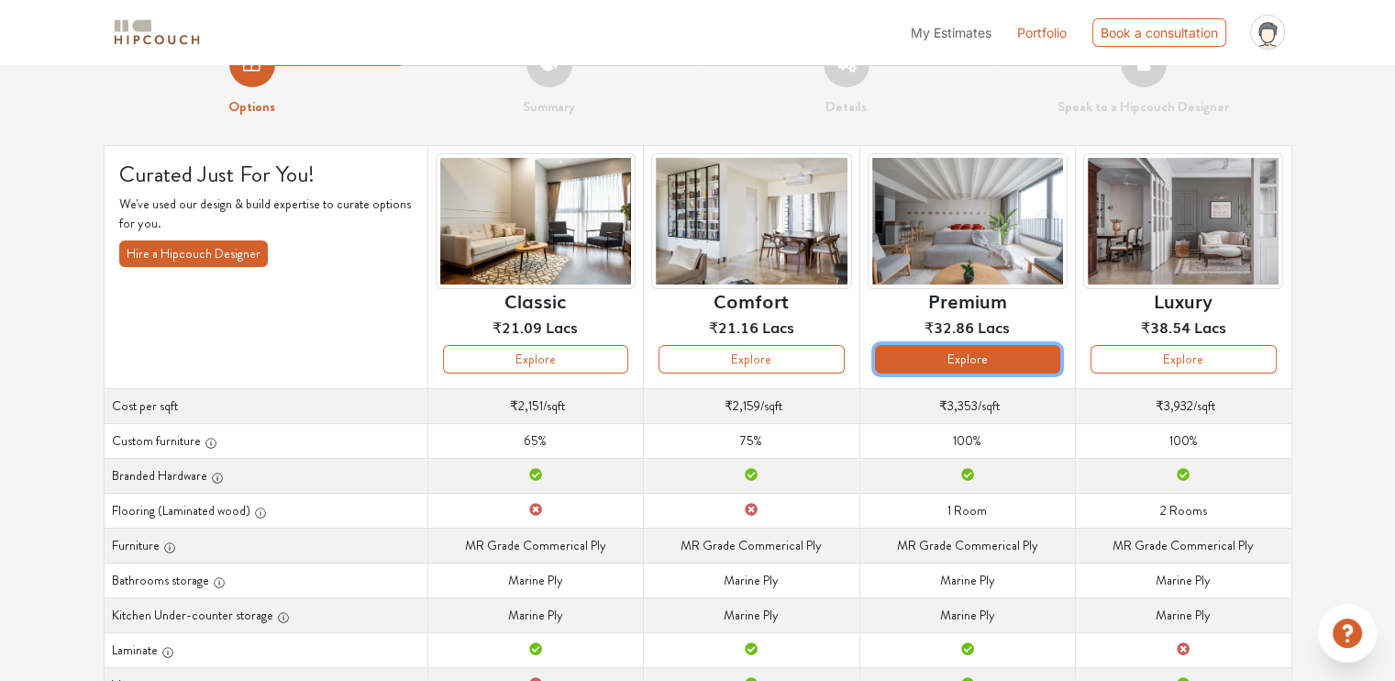
click at [906, 351] on button "Explore" at bounding box center [967, 359] width 185 height 28
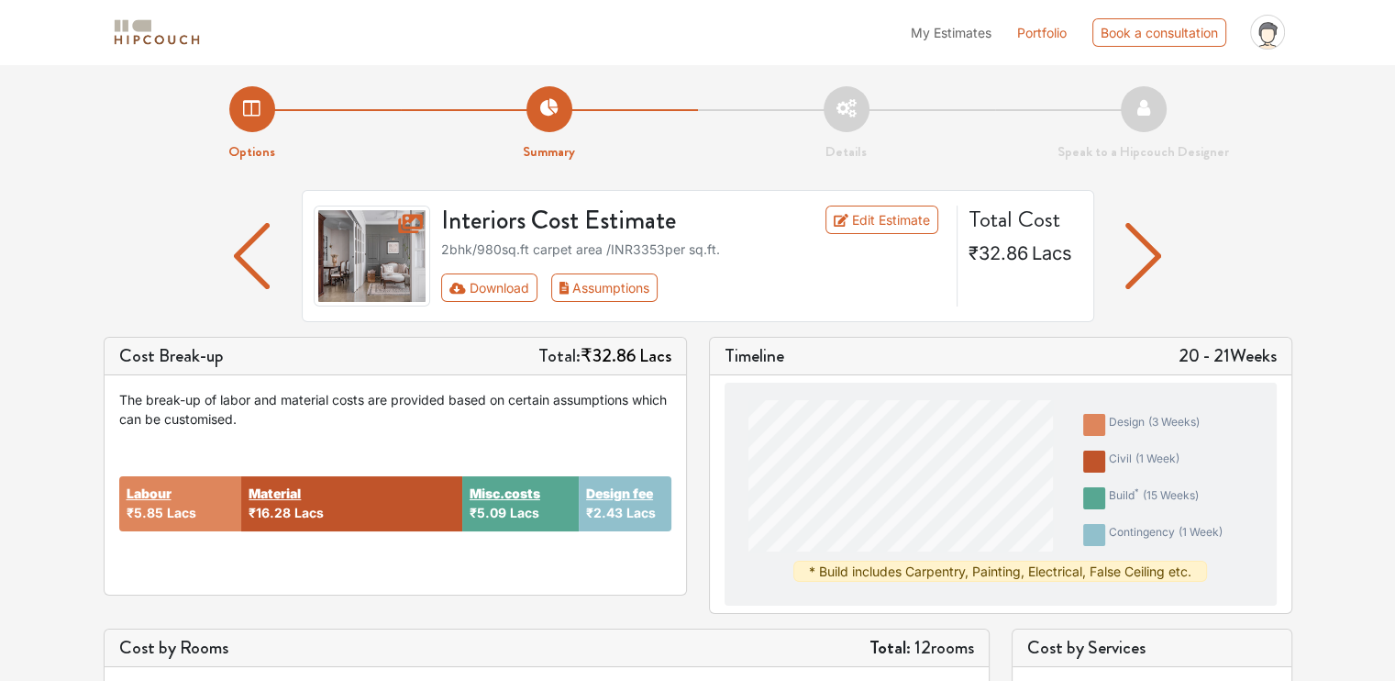
click at [1155, 261] on img "button" at bounding box center [1144, 256] width 36 height 66
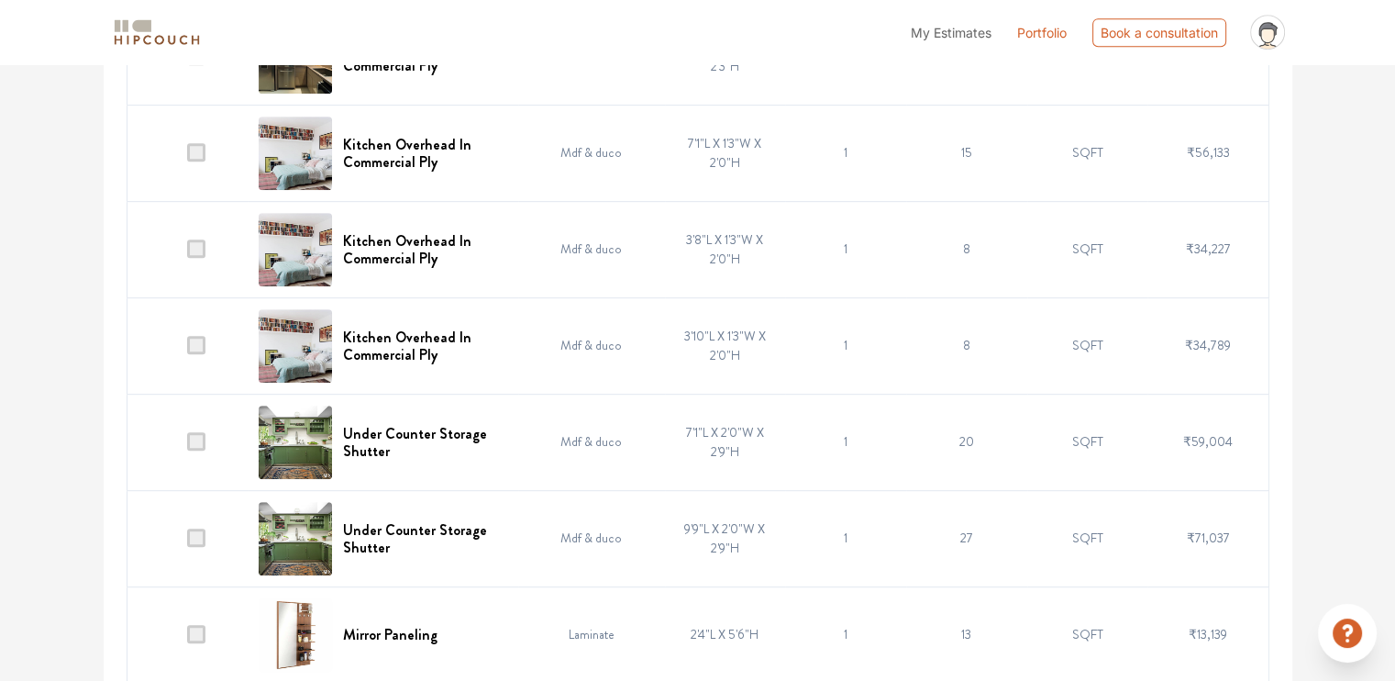
scroll to position [965, 0]
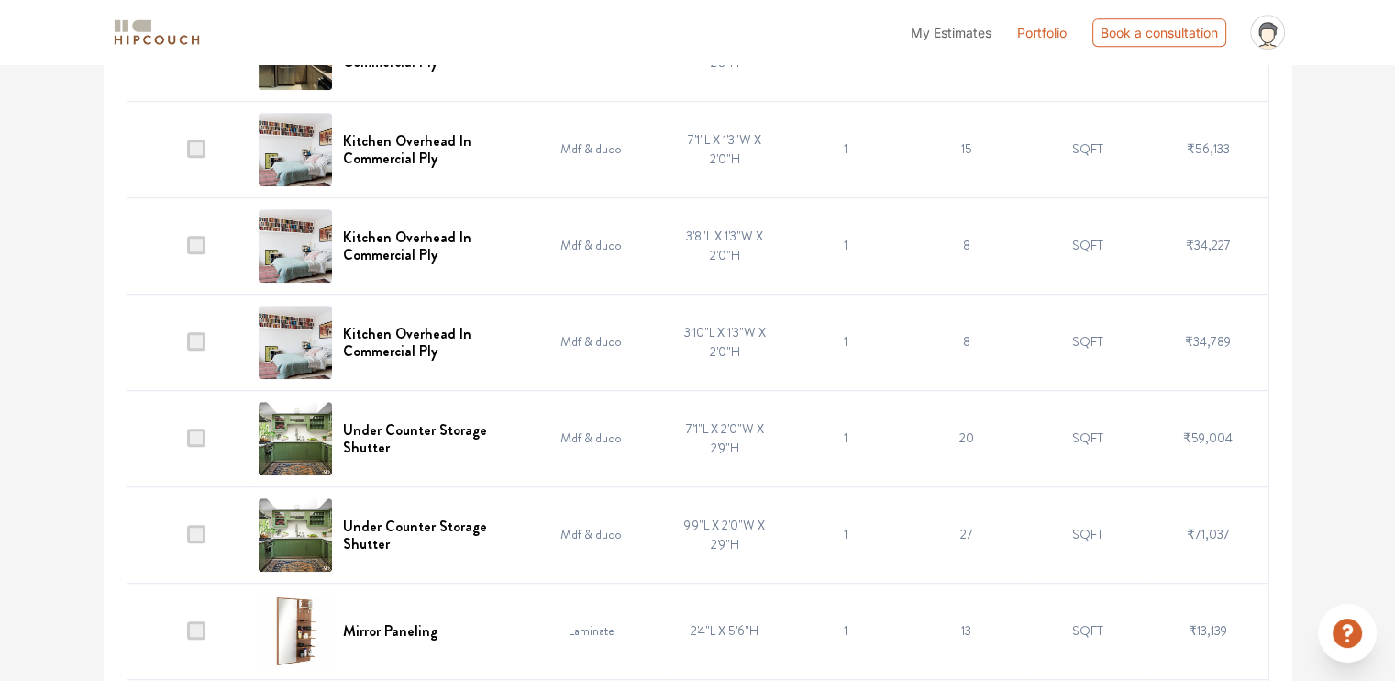
click at [199, 435] on span at bounding box center [196, 437] width 18 height 18
click at [187, 442] on input "checkbox" at bounding box center [187, 442] width 0 height 0
click at [194, 439] on span at bounding box center [196, 437] width 18 height 18
click at [187, 442] on input "checkbox" at bounding box center [187, 442] width 0 height 0
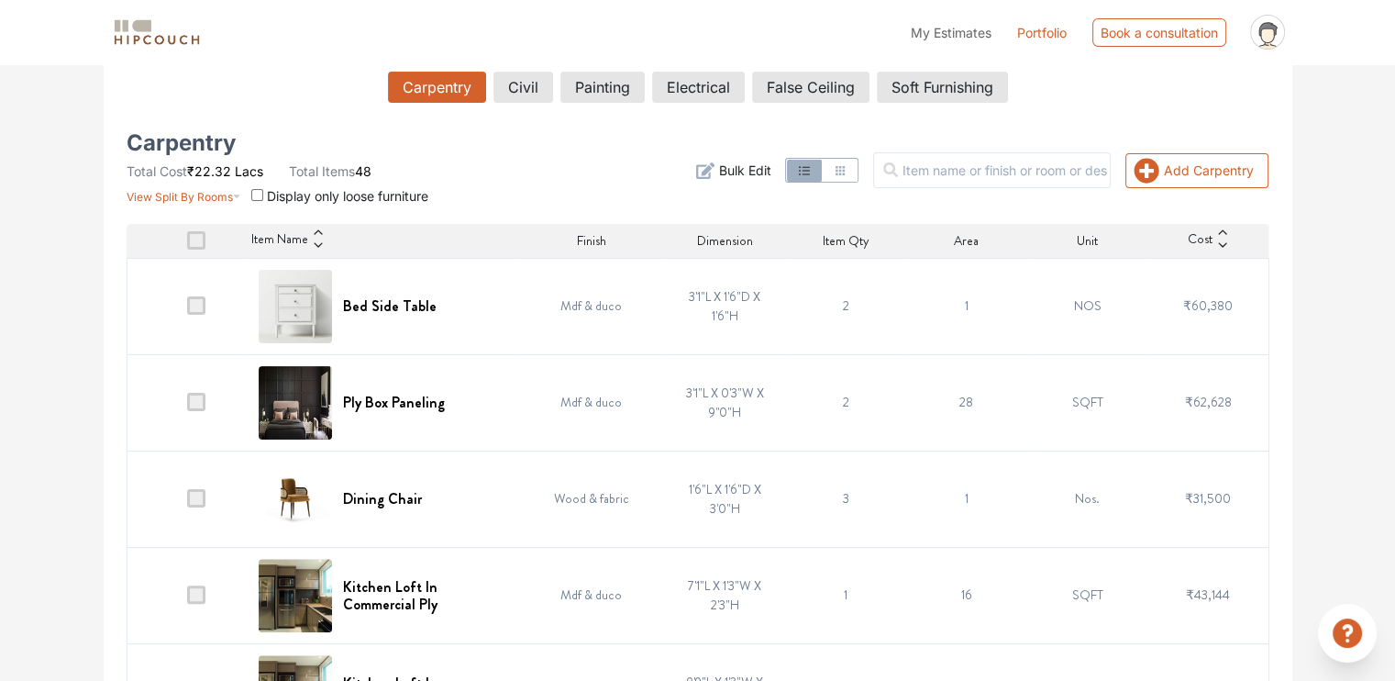
scroll to position [326, 0]
click at [532, 91] on button "Civil" at bounding box center [523, 87] width 58 height 31
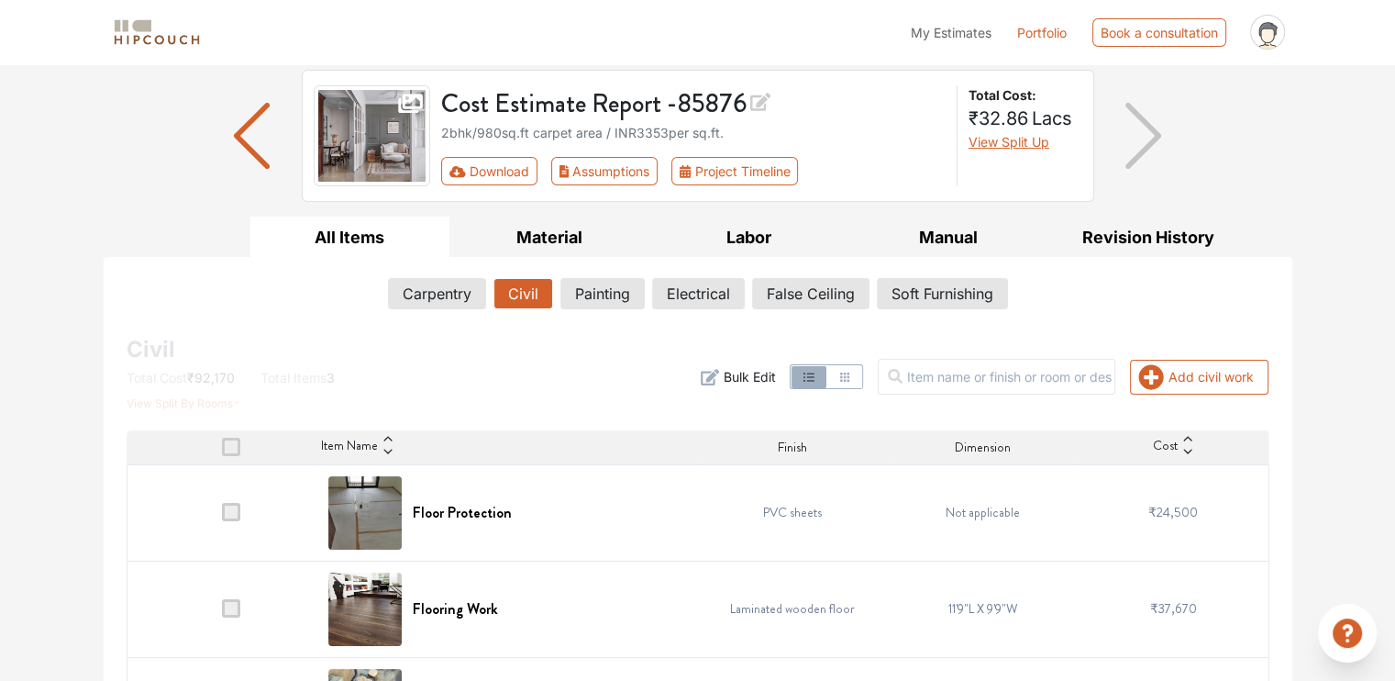
scroll to position [119, 0]
